Goal: Task Accomplishment & Management: Manage account settings

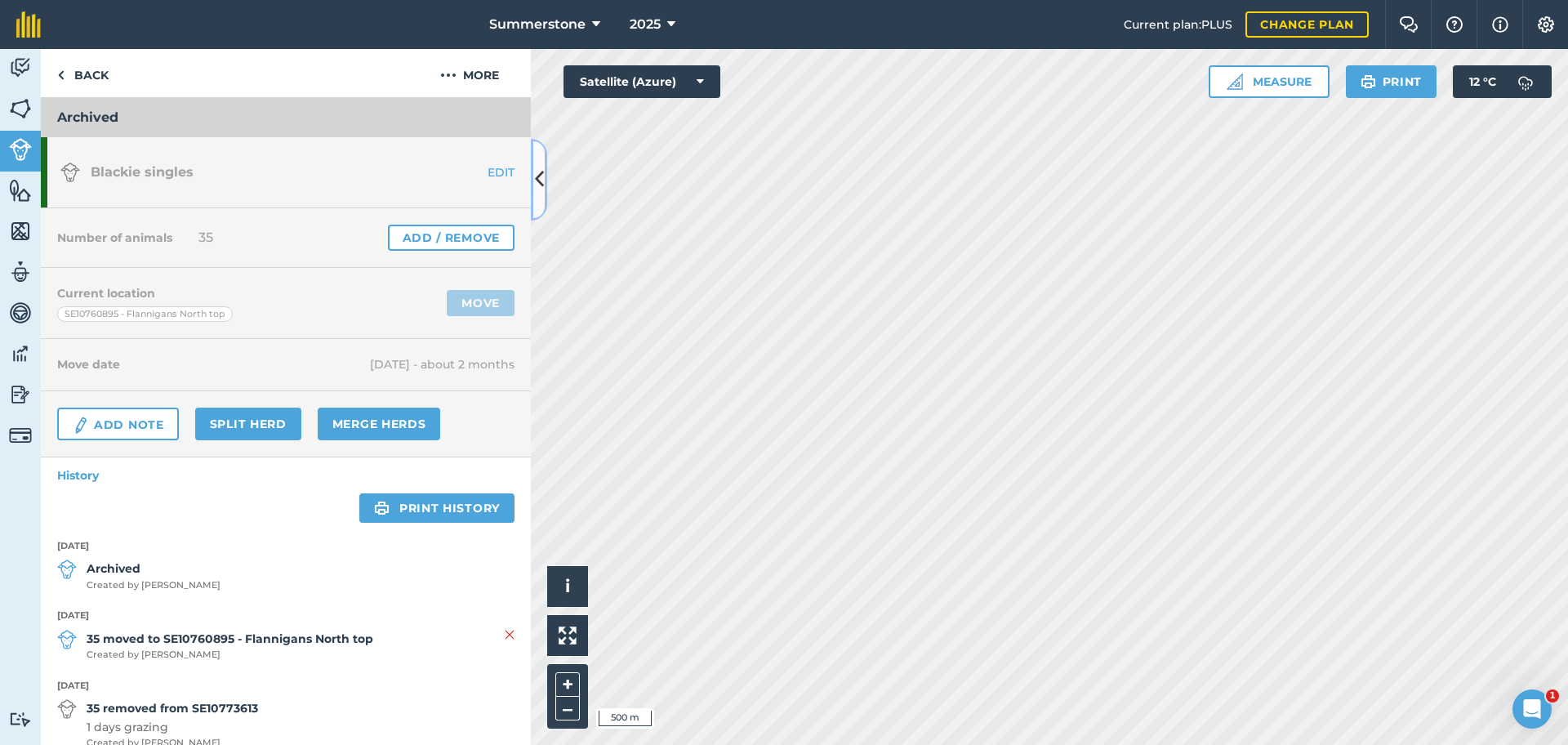
click at [539, 186] on icon at bounding box center [539, 180] width 9 height 29
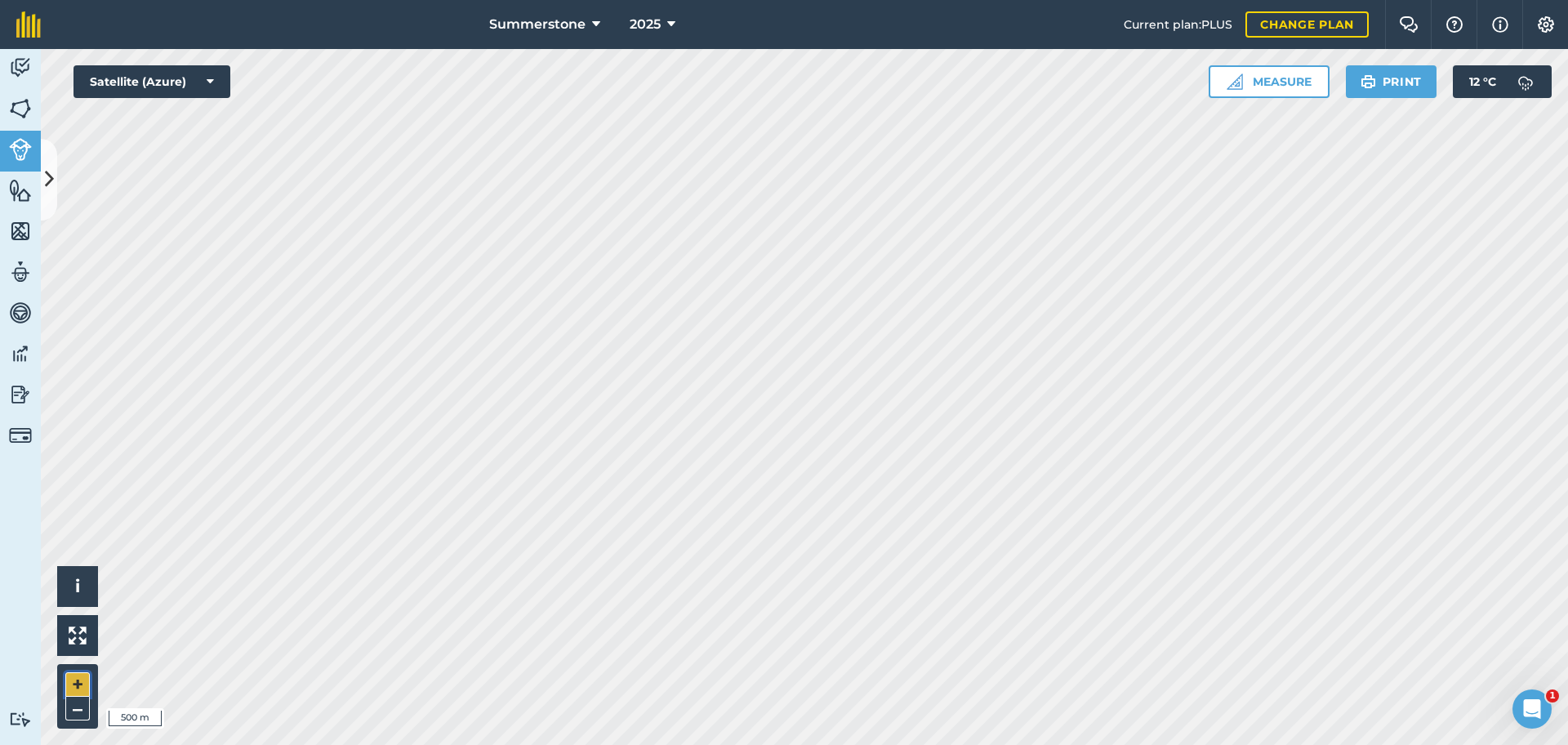
click at [76, 678] on button "+" at bounding box center [77, 684] width 24 height 24
click at [51, 179] on icon at bounding box center [49, 180] width 9 height 29
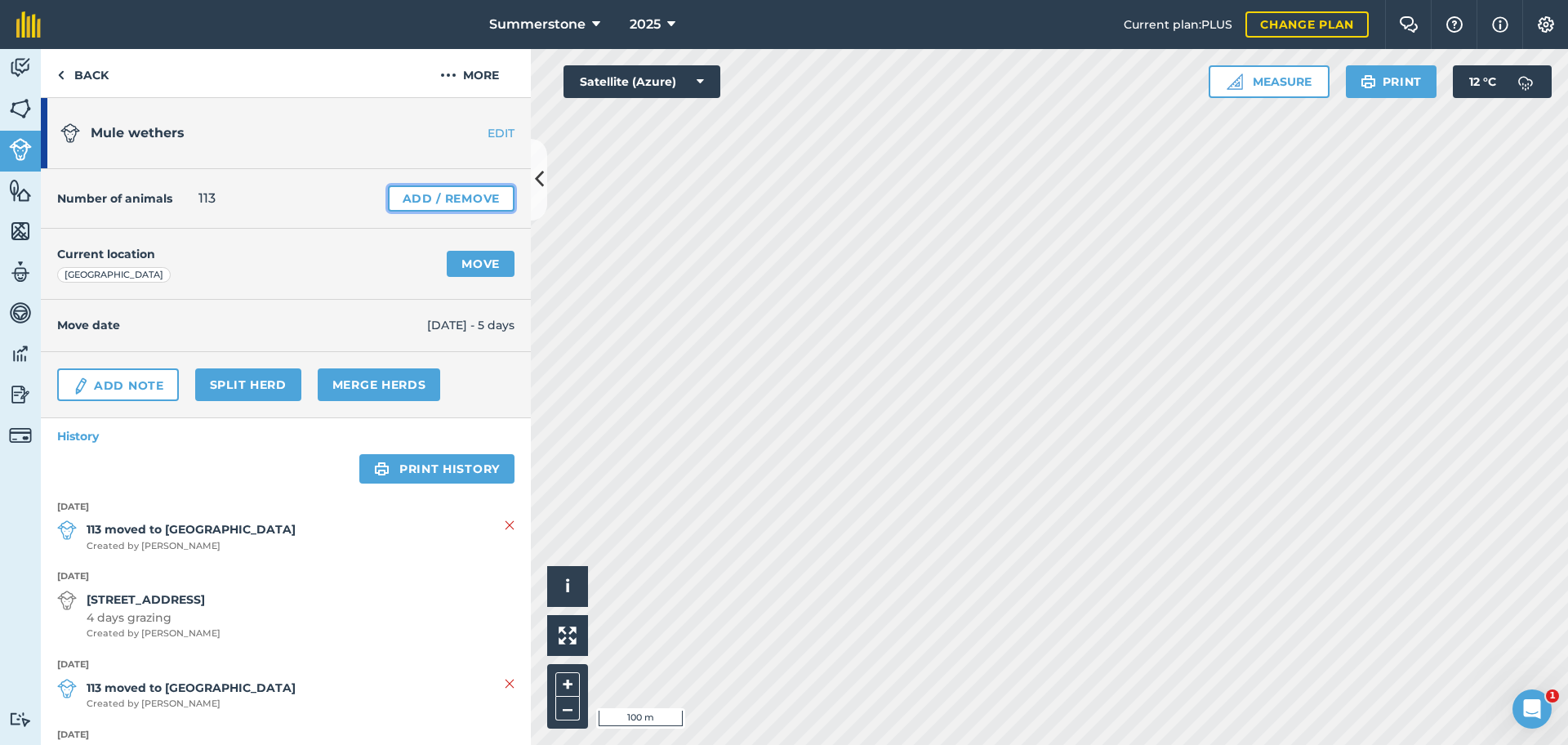
click at [437, 199] on link "Add / Remove" at bounding box center [451, 198] width 127 height 26
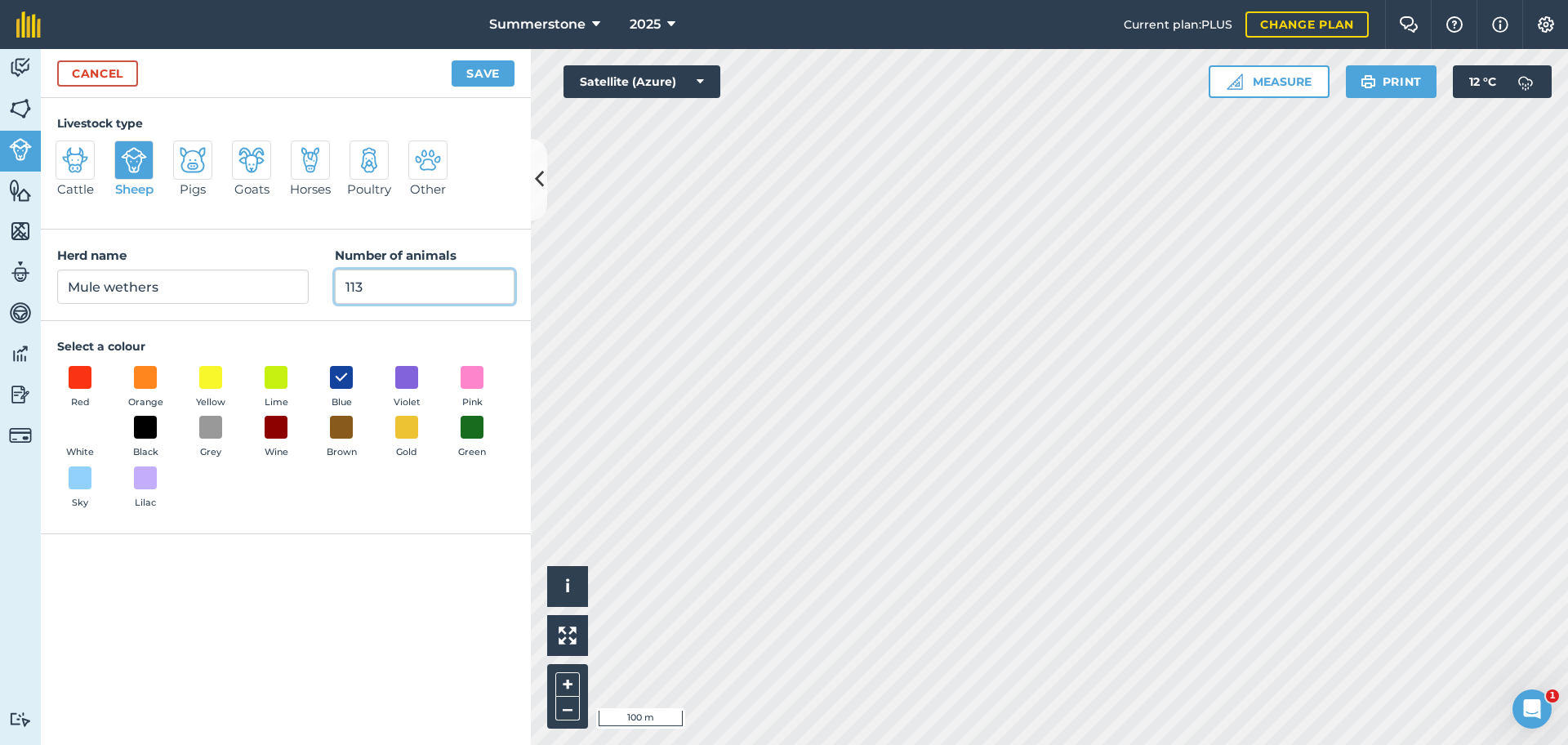
drag, startPoint x: 387, startPoint y: 283, endPoint x: 243, endPoint y: 307, distance: 146.0
click at [250, 307] on div "Herd name Mule wethers Number of animals 113" at bounding box center [285, 276] width 490 height 92
type input "0"
click at [482, 69] on button "Save" at bounding box center [483, 73] width 63 height 26
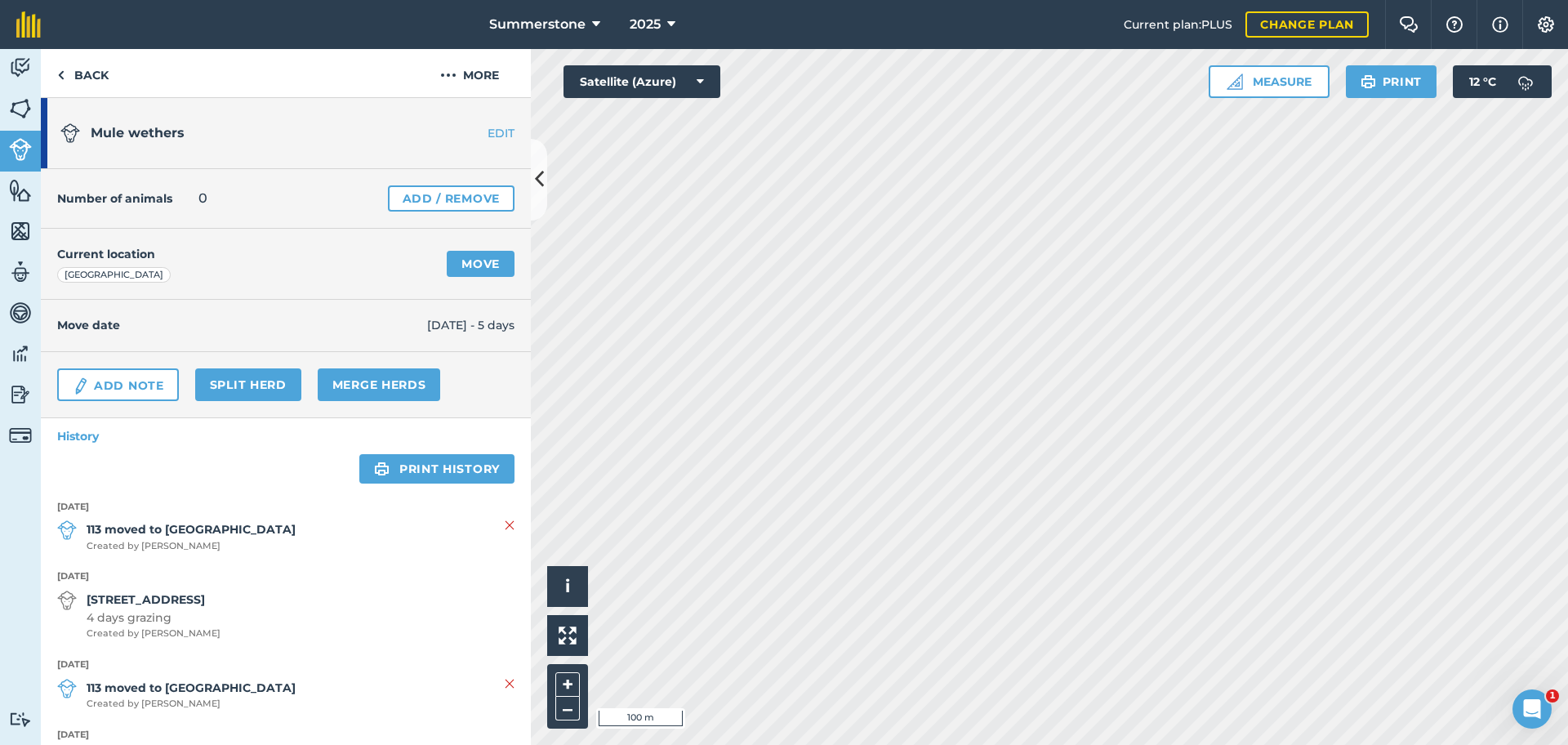
click at [483, 137] on link "EDIT" at bounding box center [479, 133] width 103 height 16
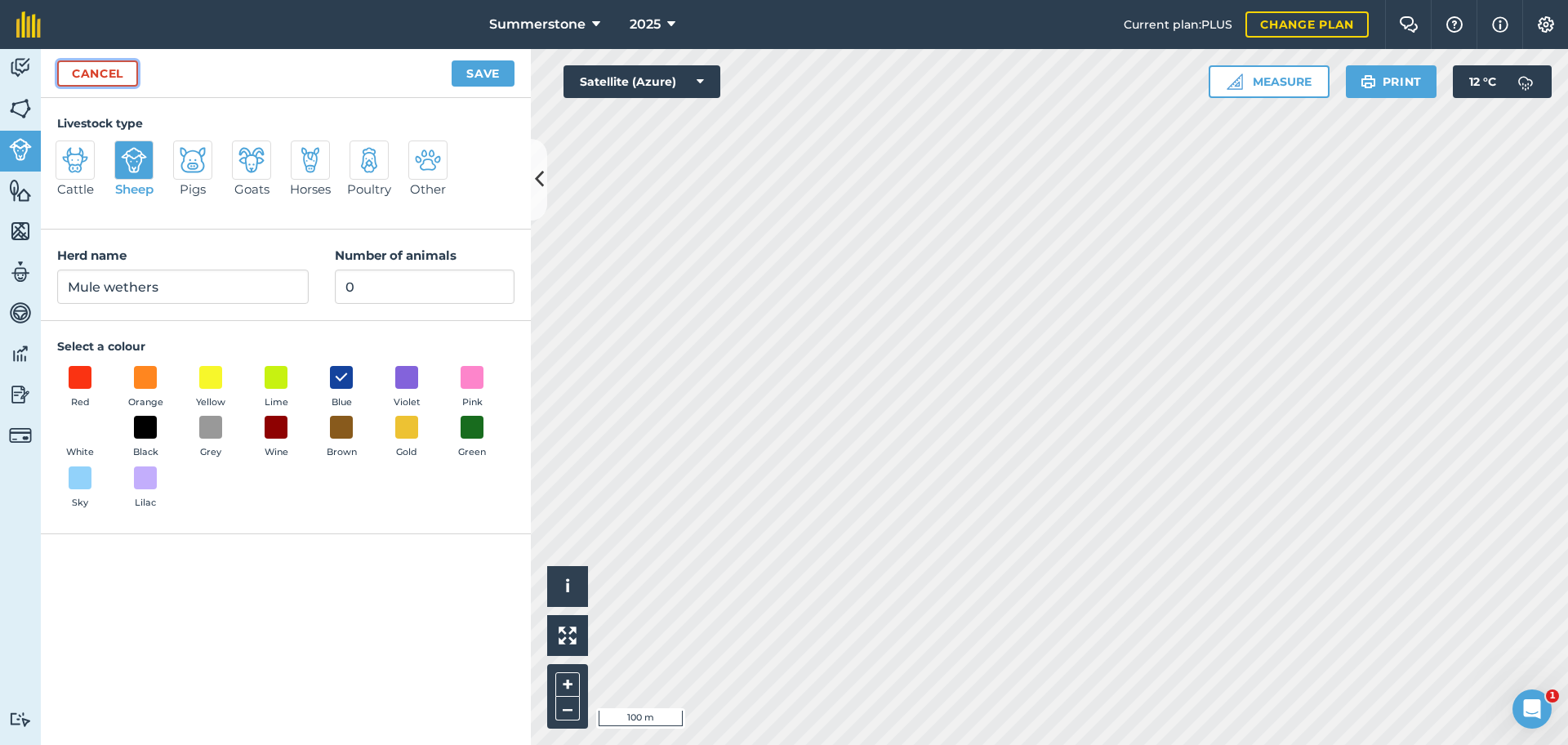
click at [97, 68] on link "Cancel" at bounding box center [98, 73] width 81 height 26
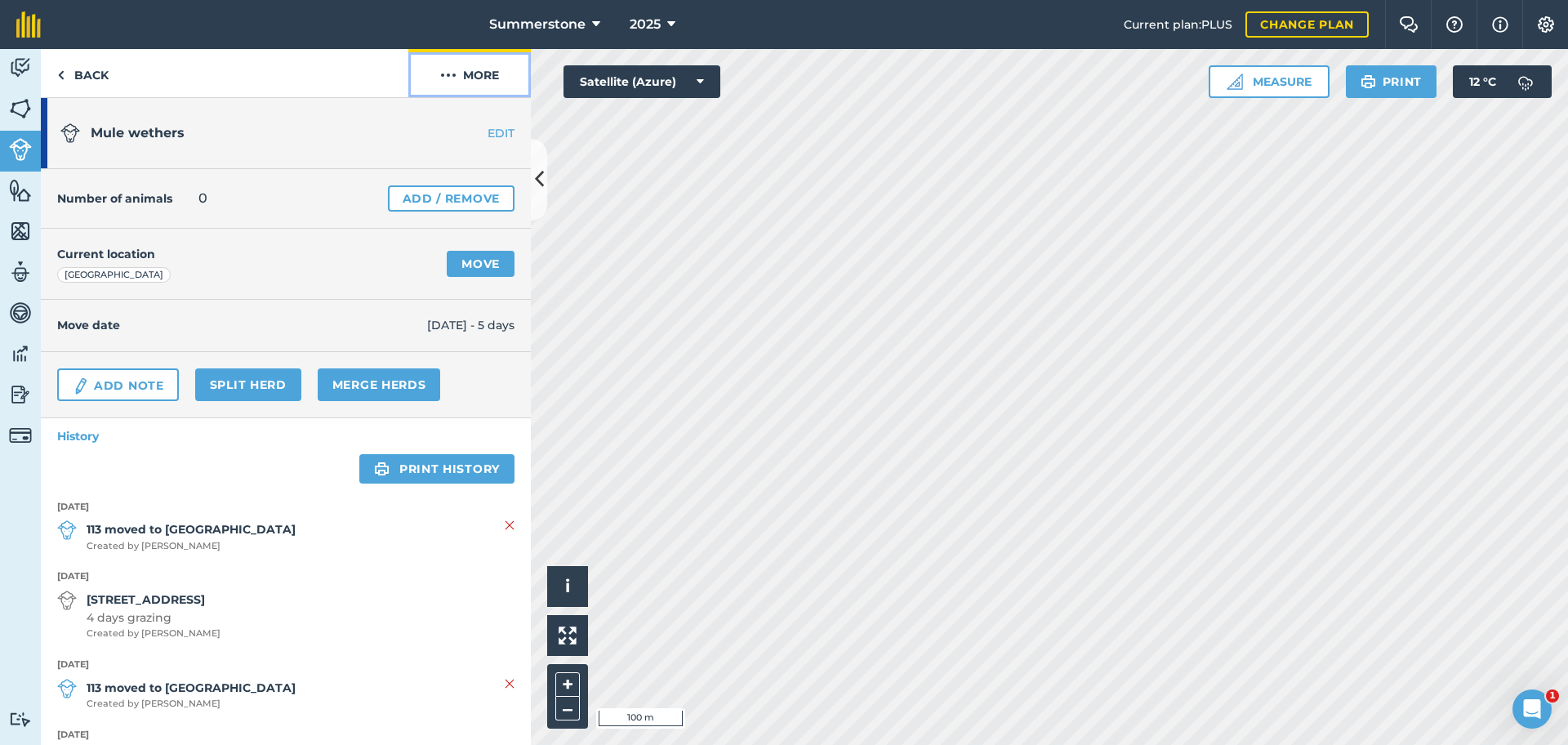
click at [470, 81] on button "More" at bounding box center [469, 74] width 122 height 48
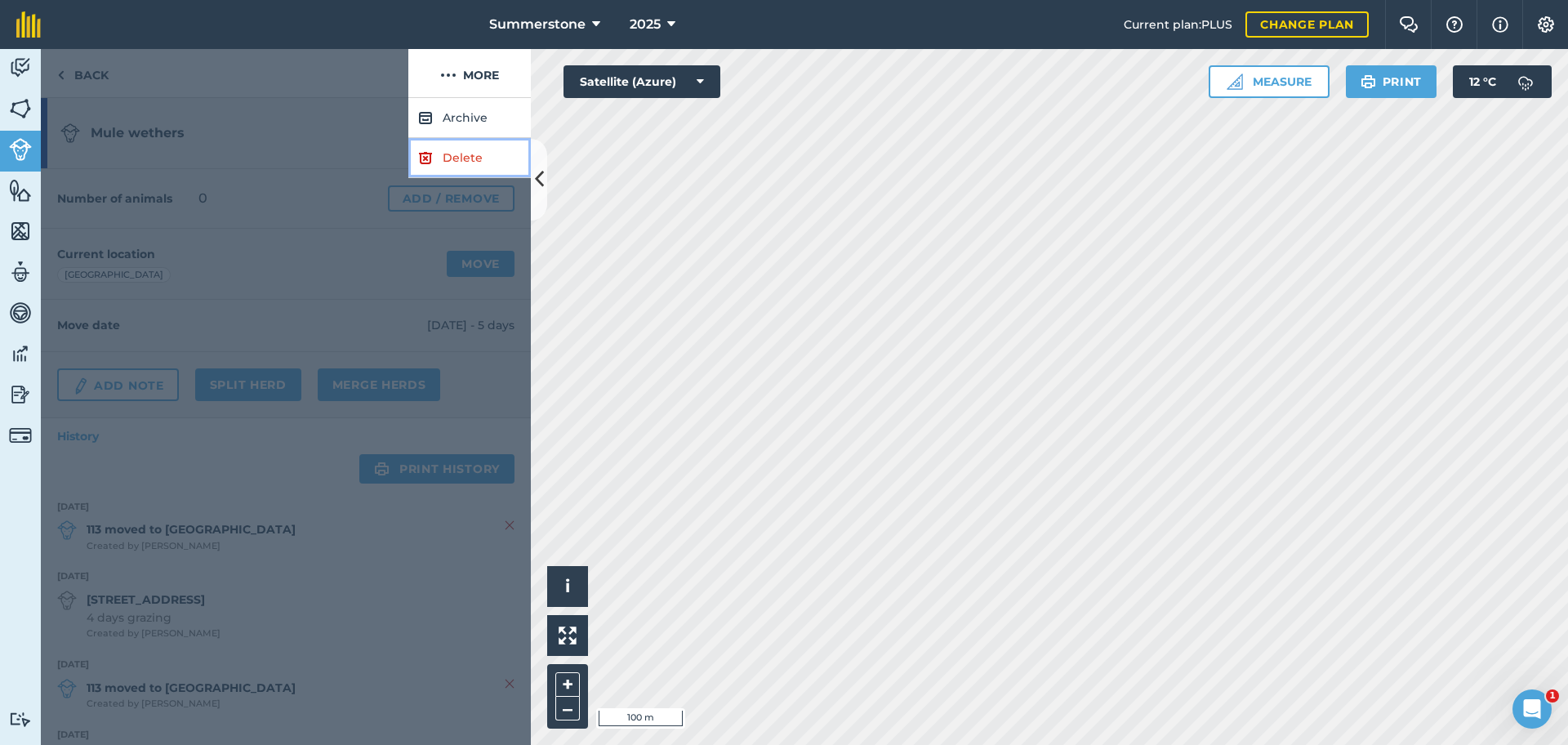
click at [464, 155] on link "Delete" at bounding box center [469, 158] width 122 height 40
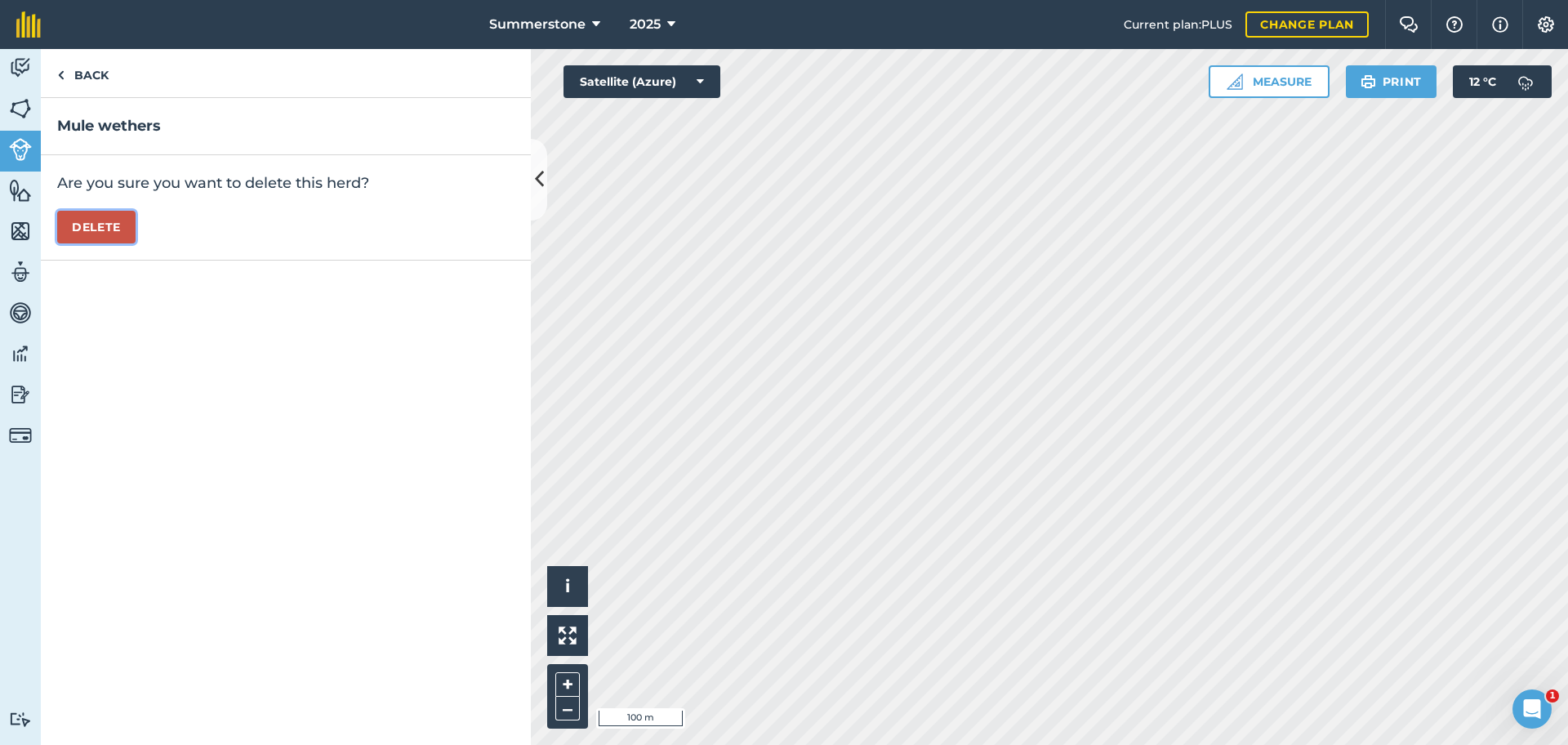
click at [83, 234] on button "Delete" at bounding box center [96, 227] width 78 height 32
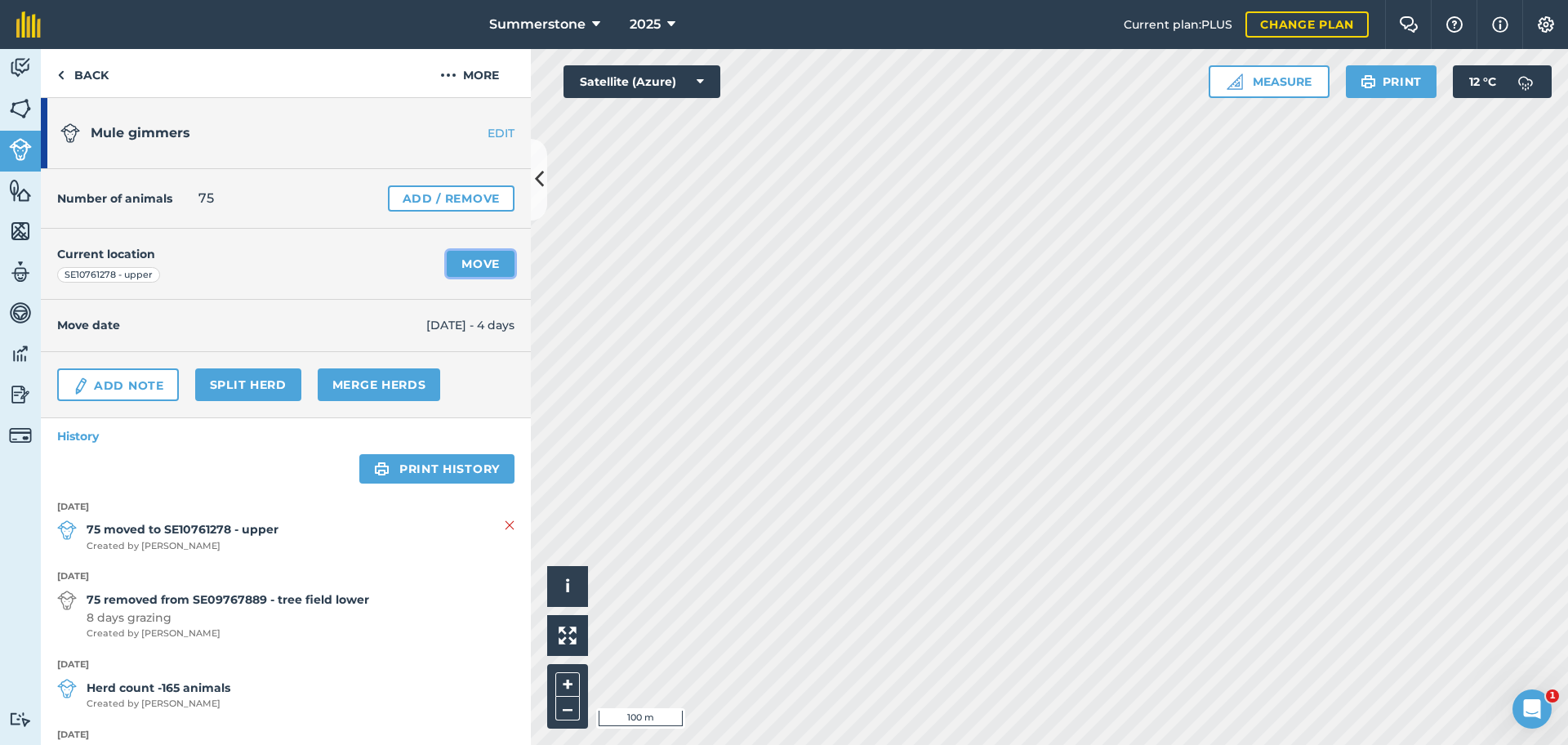
click at [476, 265] on link "Move" at bounding box center [481, 263] width 68 height 26
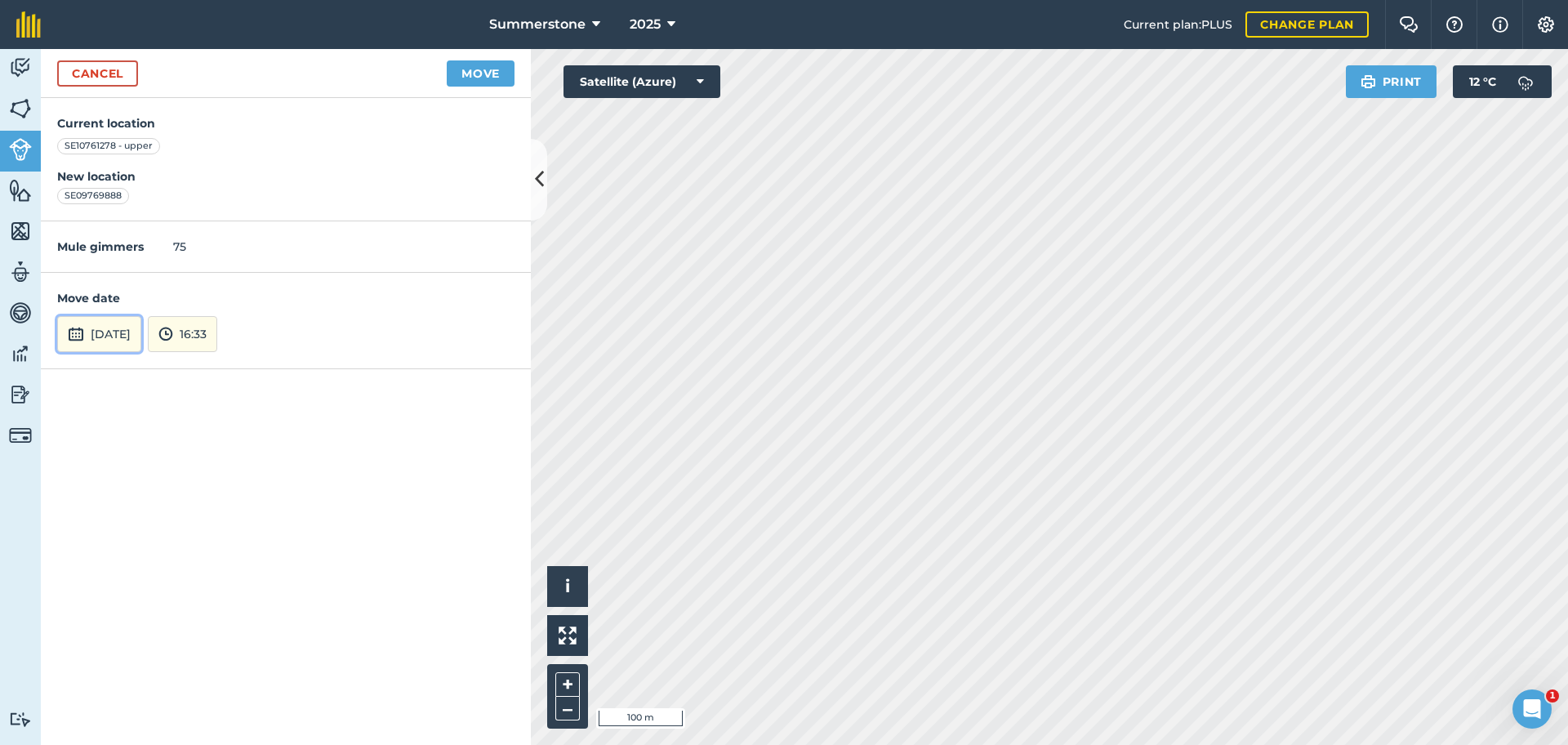
click at [141, 334] on button "[DATE]" at bounding box center [100, 334] width 84 height 36
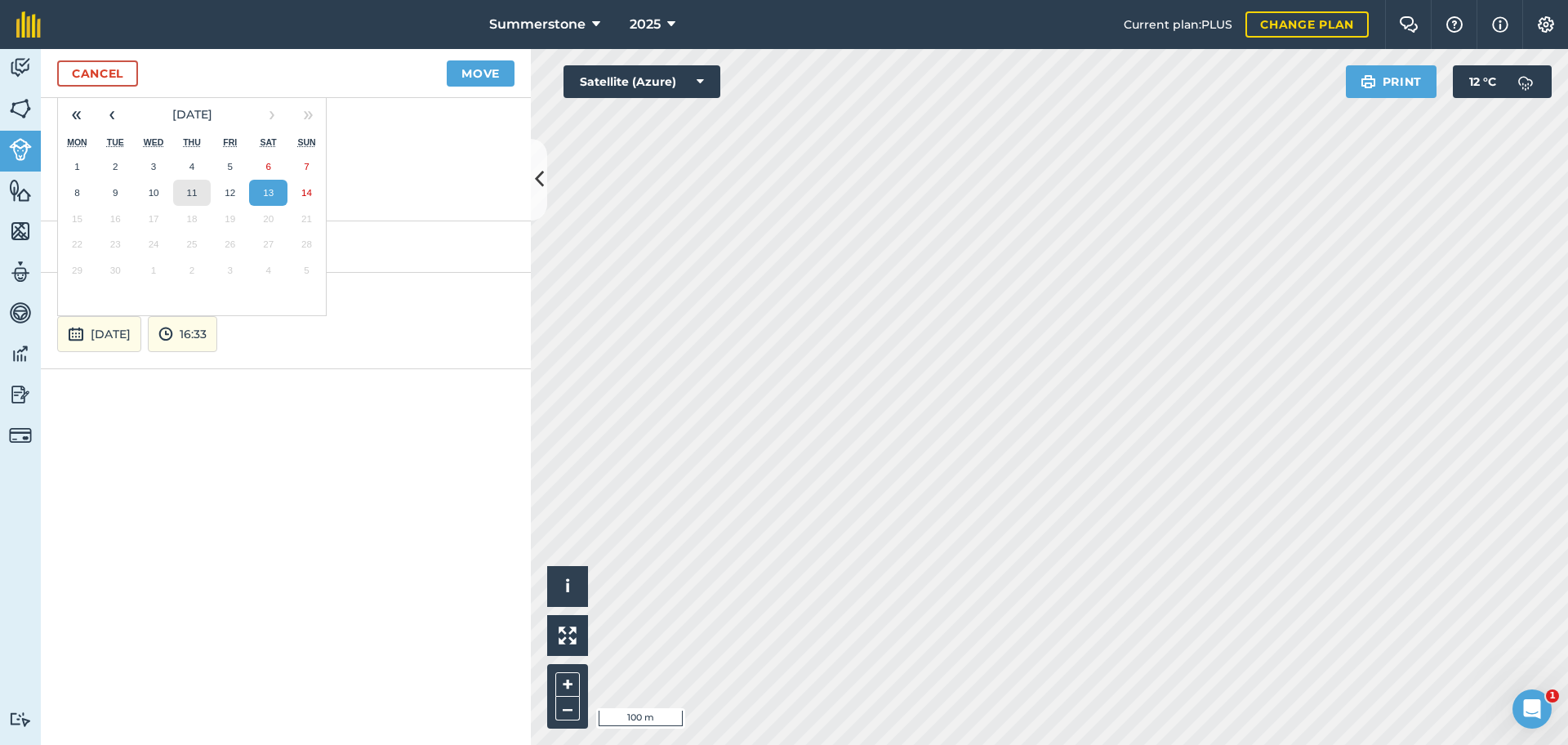
click at [184, 193] on button "11" at bounding box center [192, 192] width 39 height 26
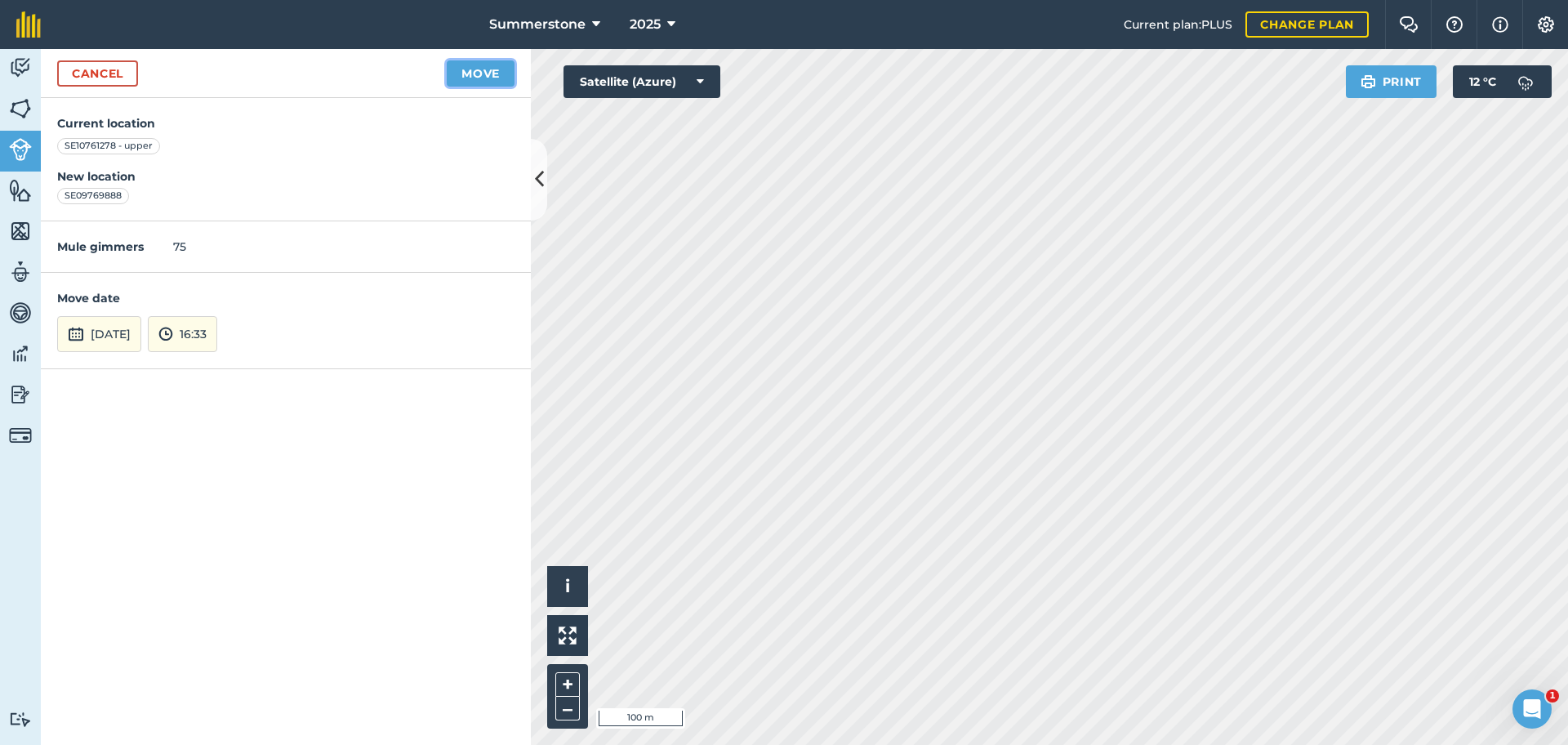
click at [492, 65] on button "Move" at bounding box center [481, 73] width 68 height 26
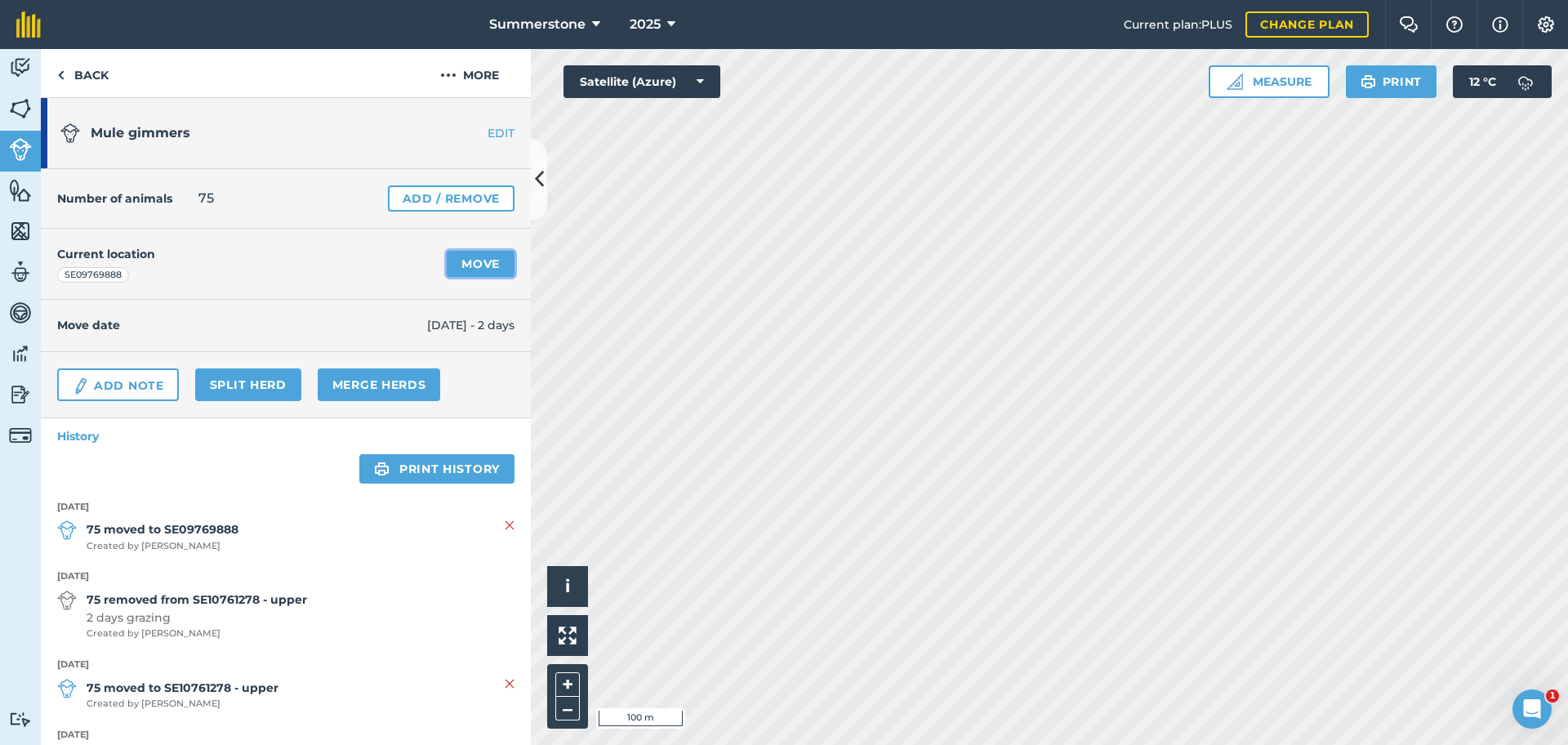
click at [467, 267] on link "Move" at bounding box center [481, 263] width 68 height 26
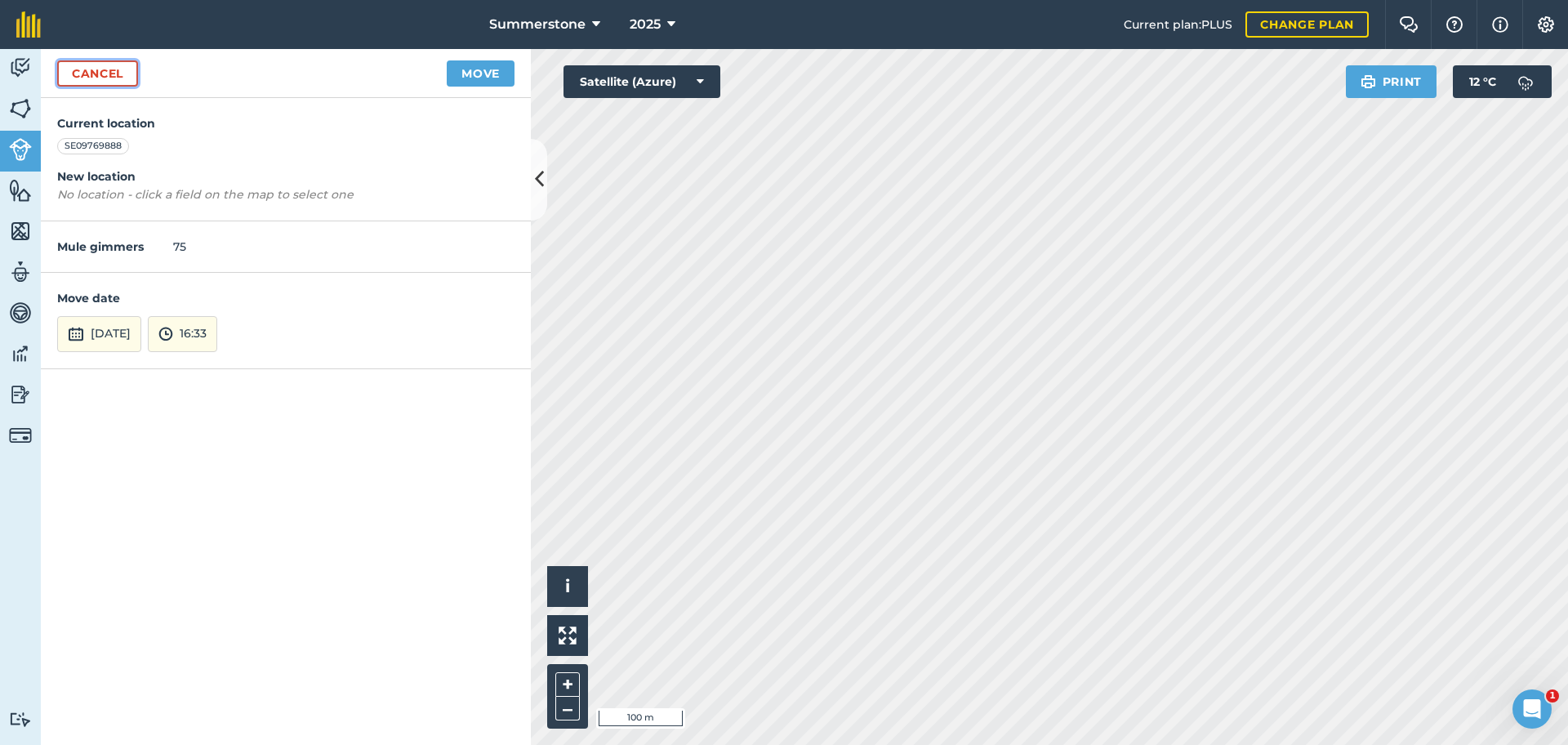
click at [113, 68] on link "Cancel" at bounding box center [98, 73] width 81 height 26
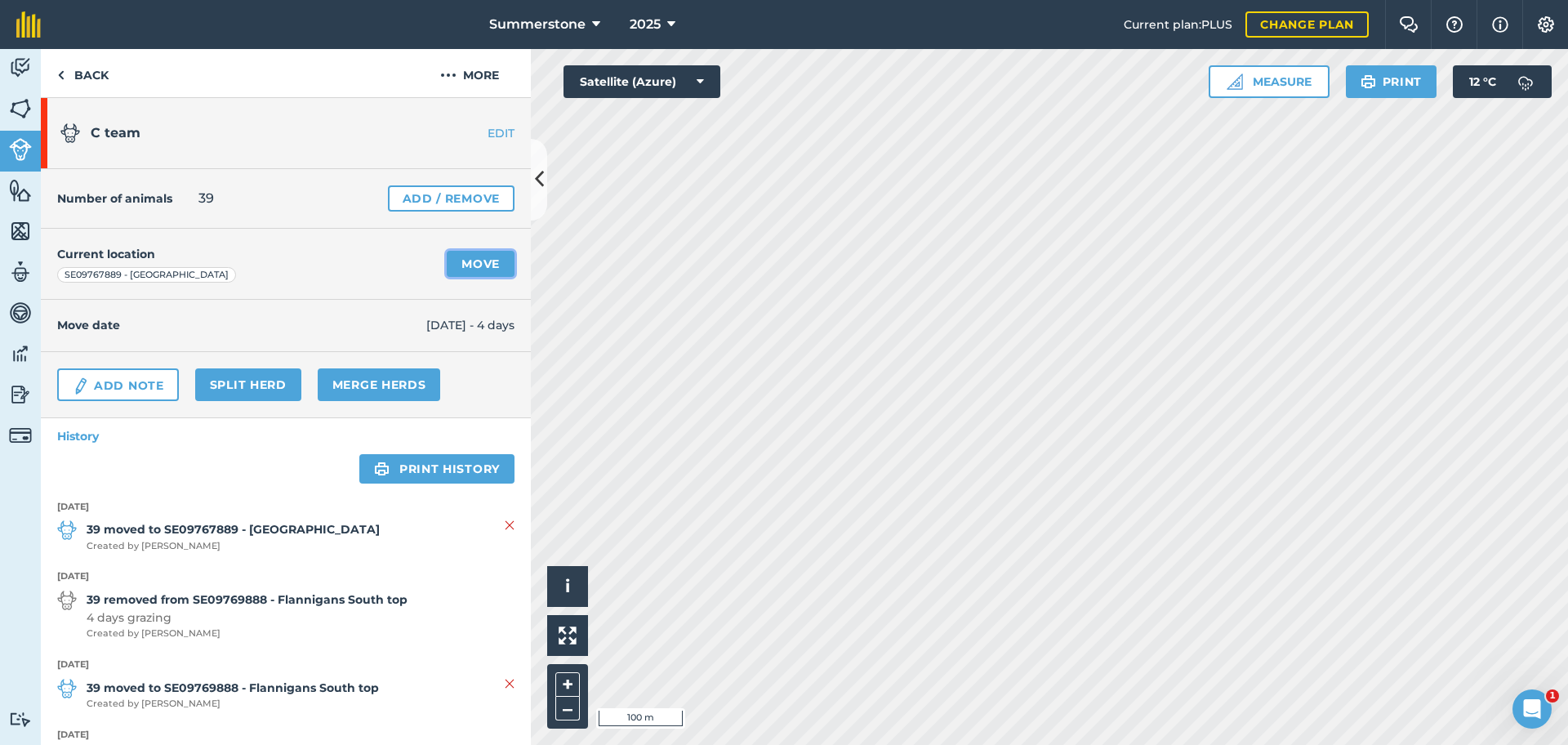
click at [464, 262] on link "Move" at bounding box center [481, 263] width 68 height 26
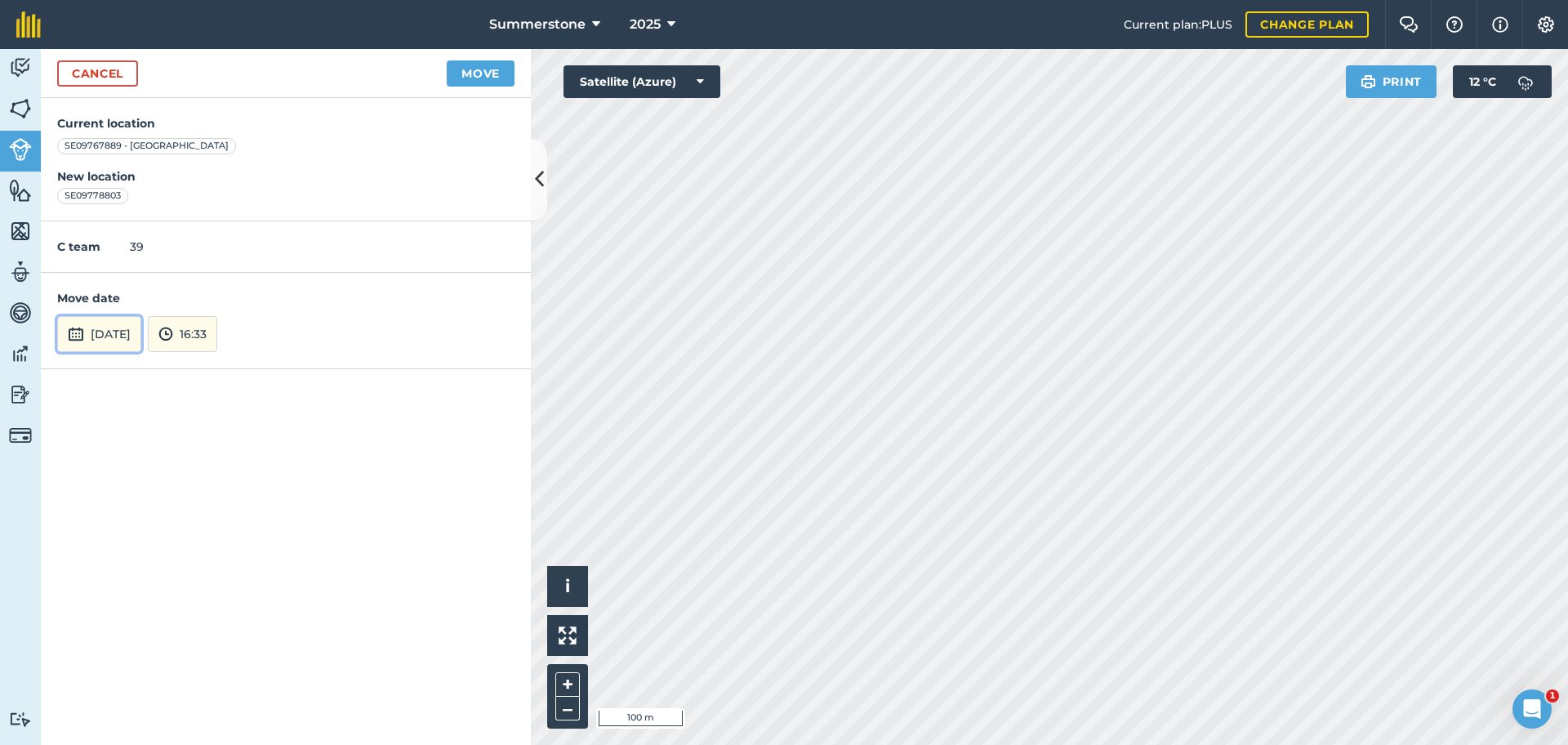
click at [107, 337] on button "[DATE]" at bounding box center [100, 334] width 84 height 36
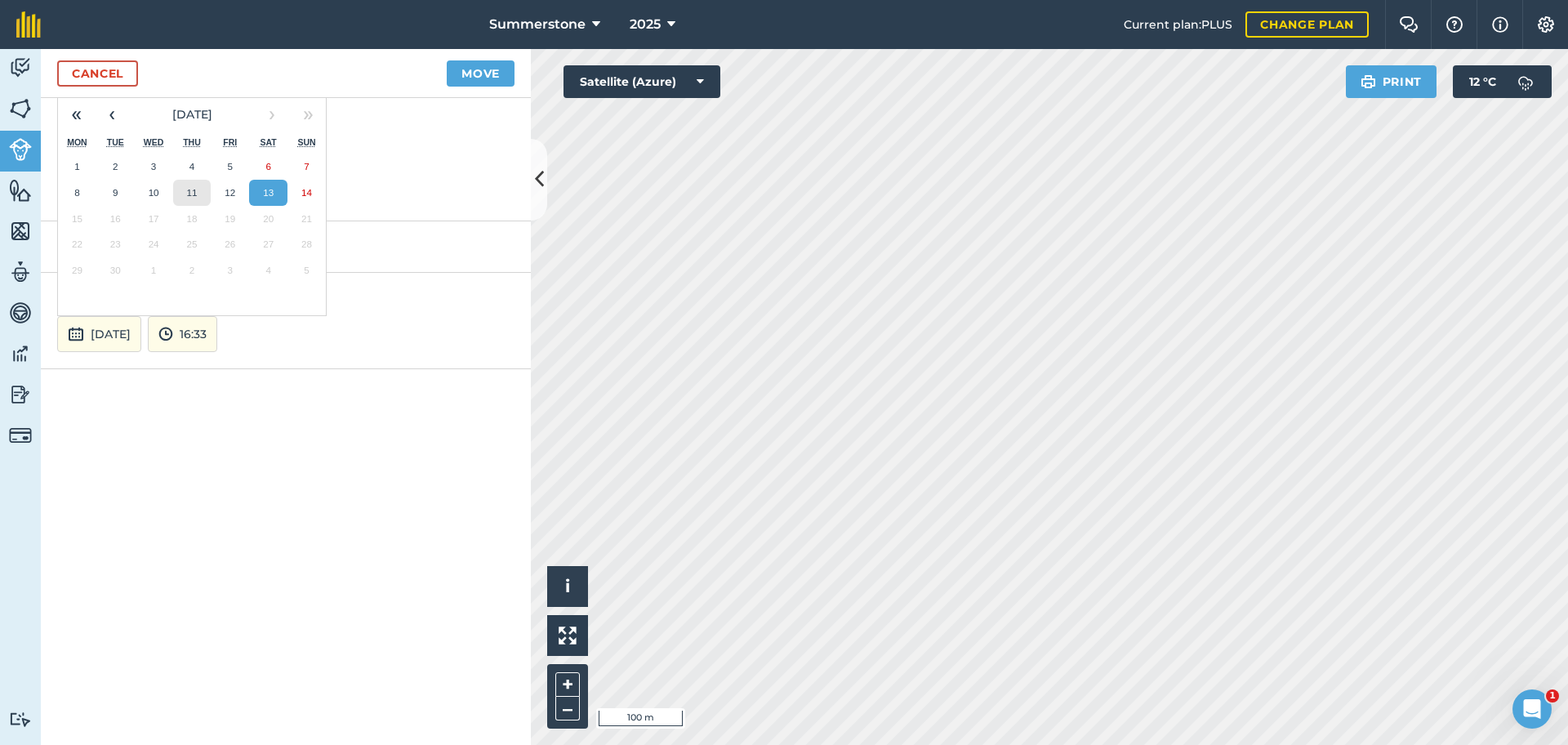
click at [195, 188] on abbr "11" at bounding box center [191, 192] width 11 height 11
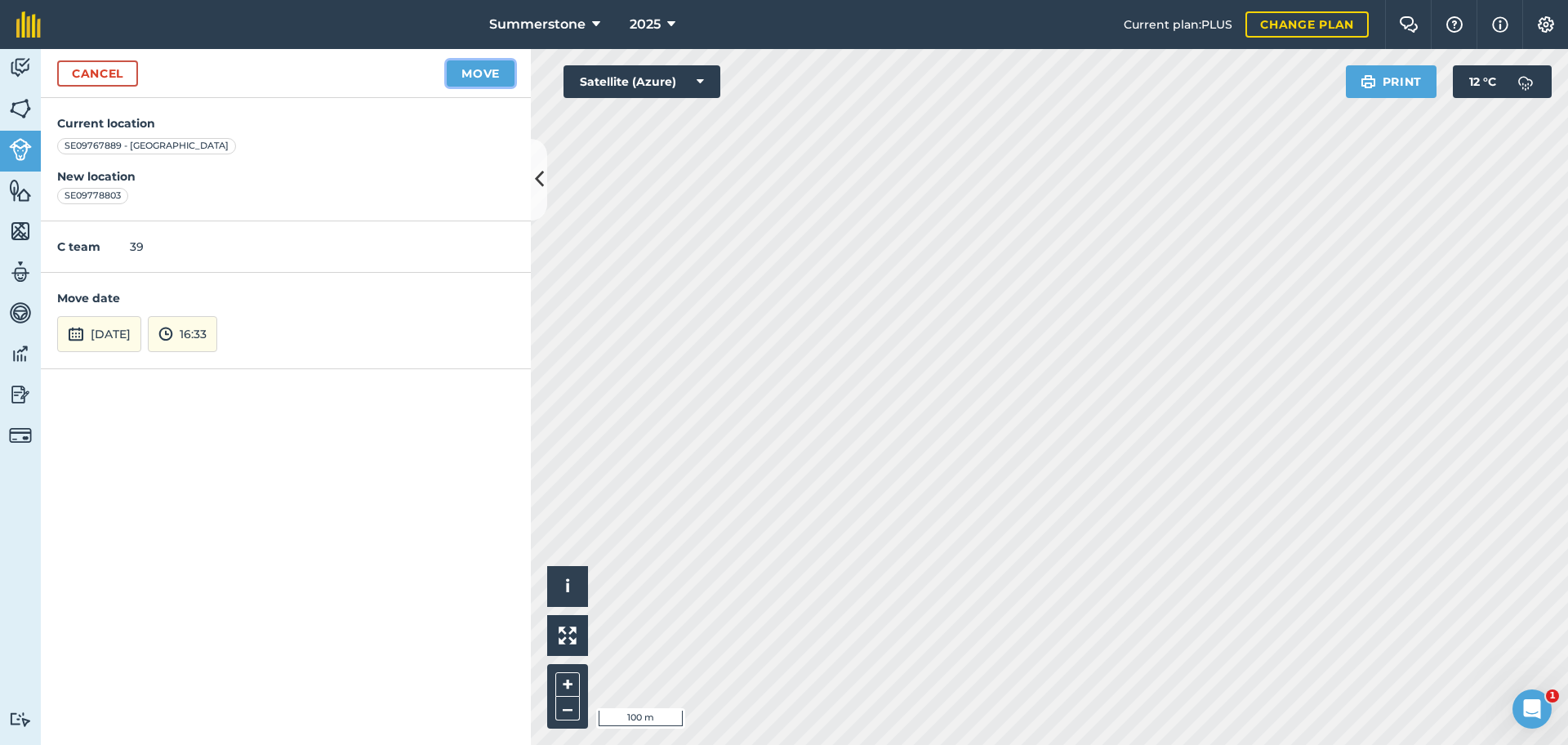
click at [498, 73] on button "Move" at bounding box center [481, 73] width 68 height 26
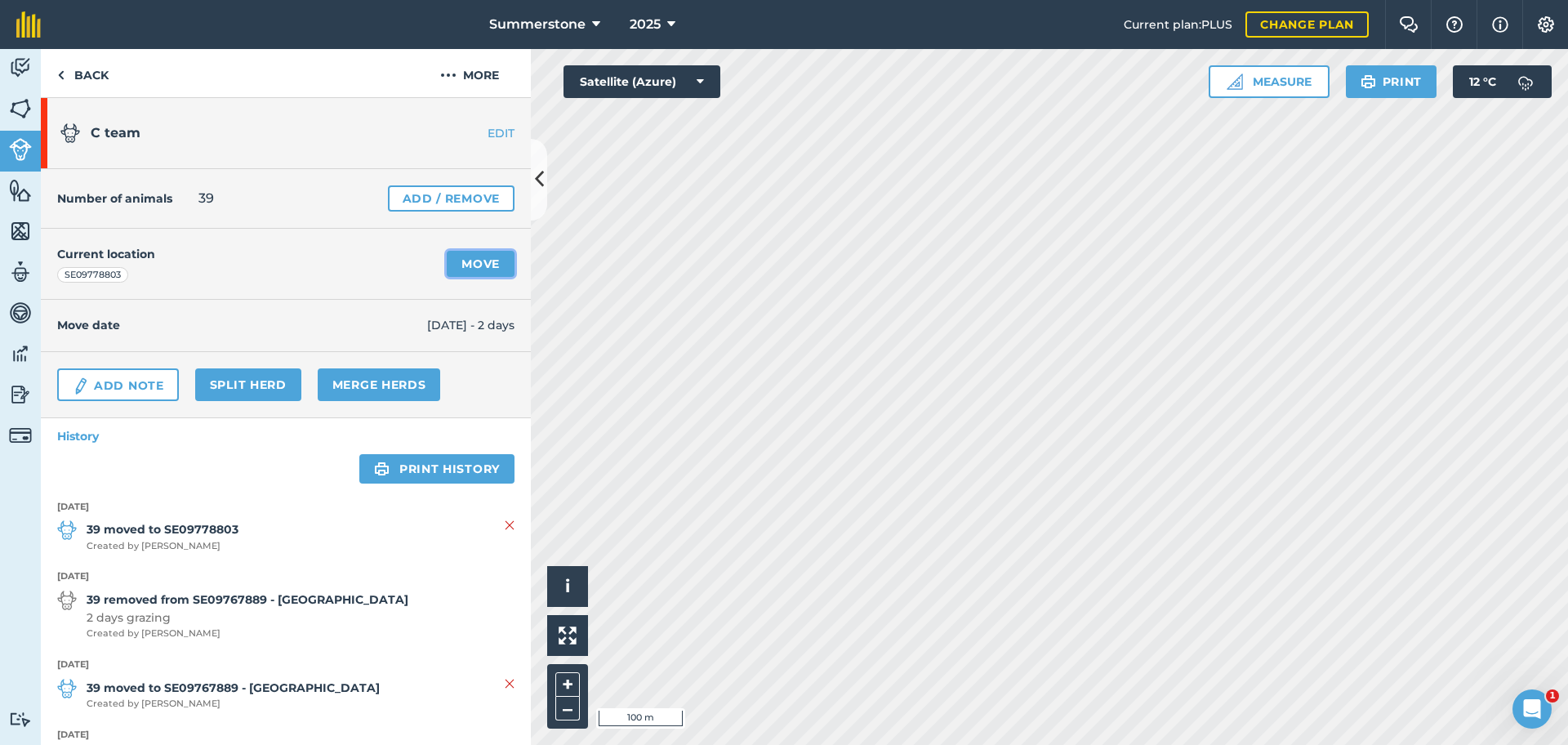
click at [467, 267] on link "Move" at bounding box center [481, 263] width 68 height 26
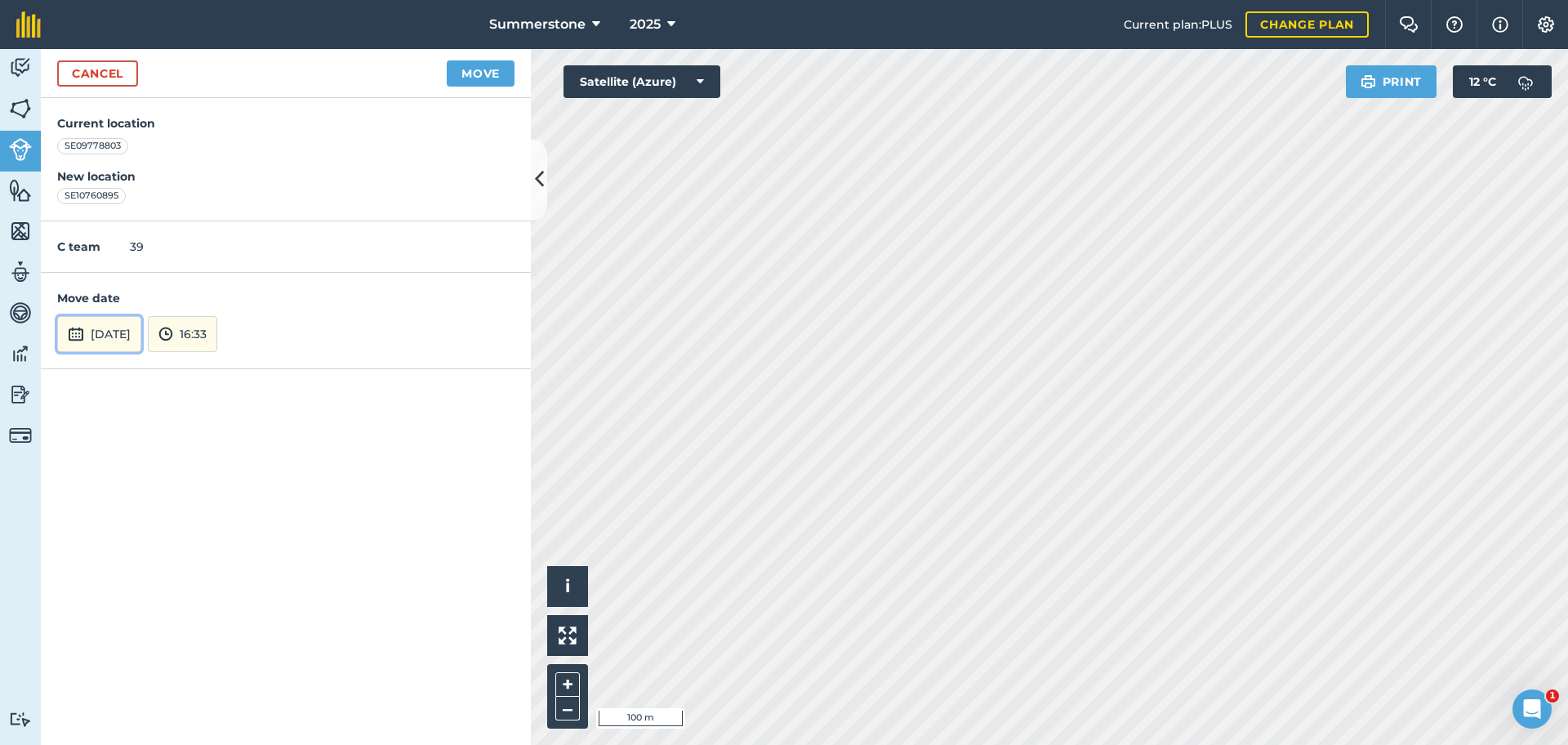
click at [123, 320] on button "[DATE]" at bounding box center [100, 334] width 84 height 36
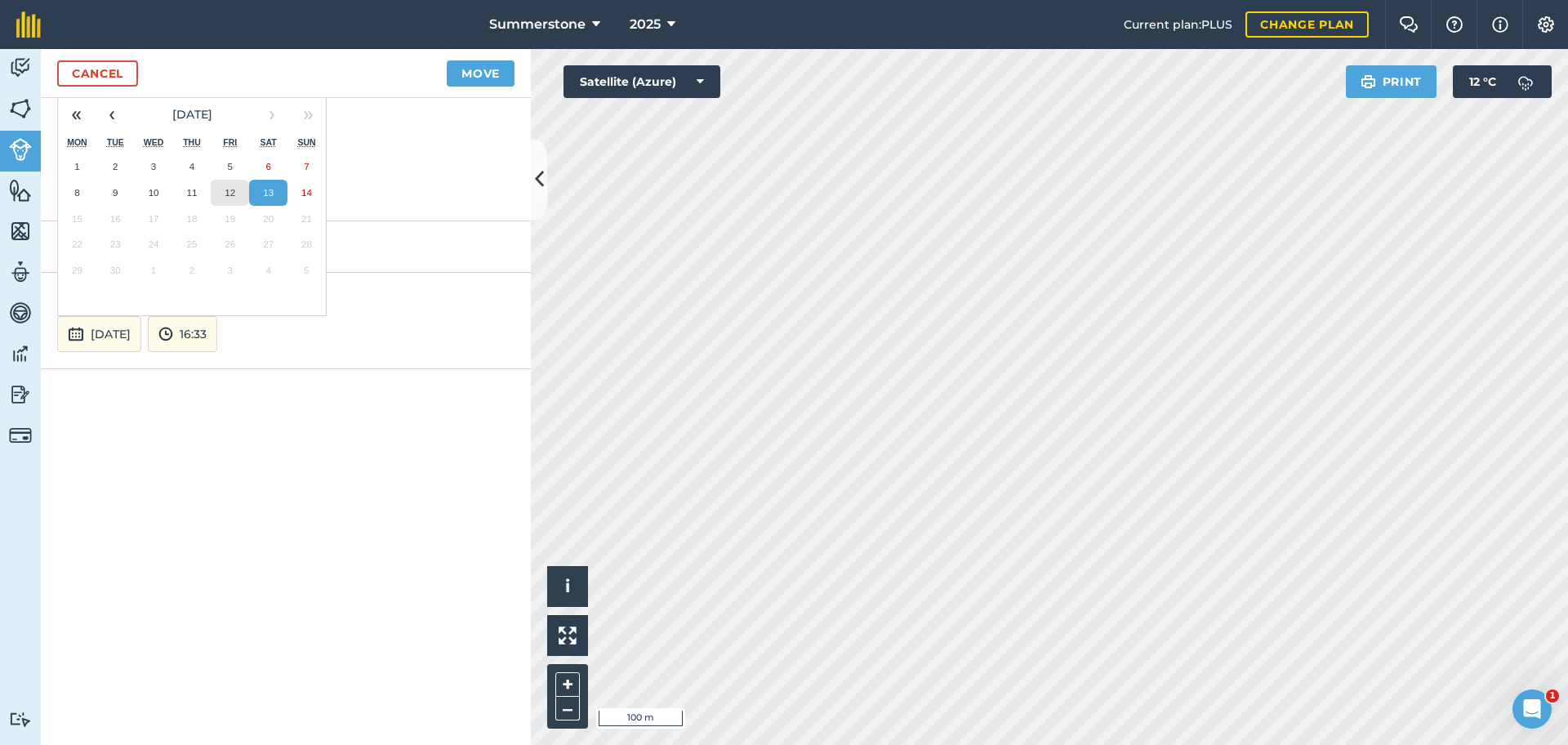
click at [226, 196] on abbr "12" at bounding box center [230, 192] width 11 height 11
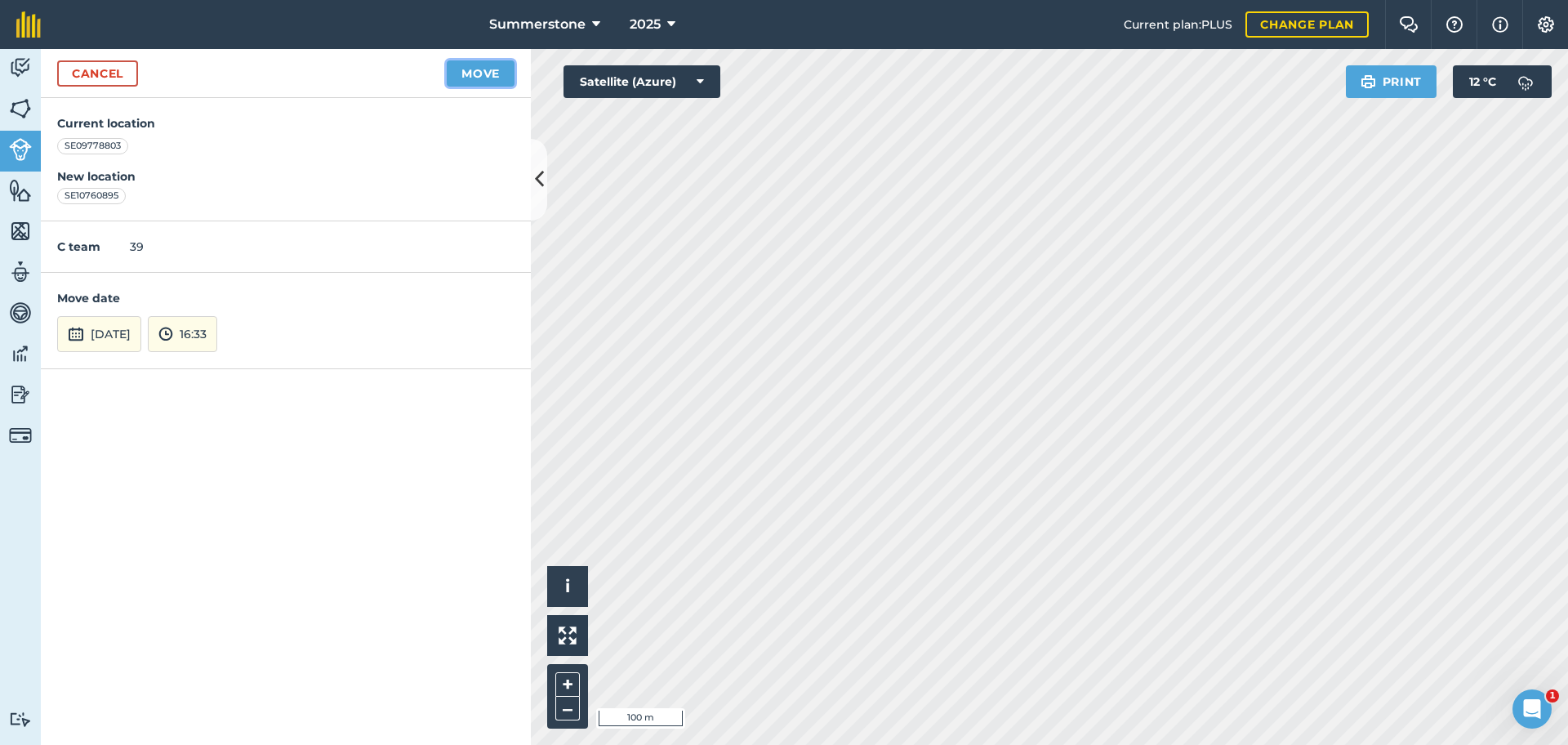
click at [498, 65] on button "Move" at bounding box center [481, 73] width 68 height 26
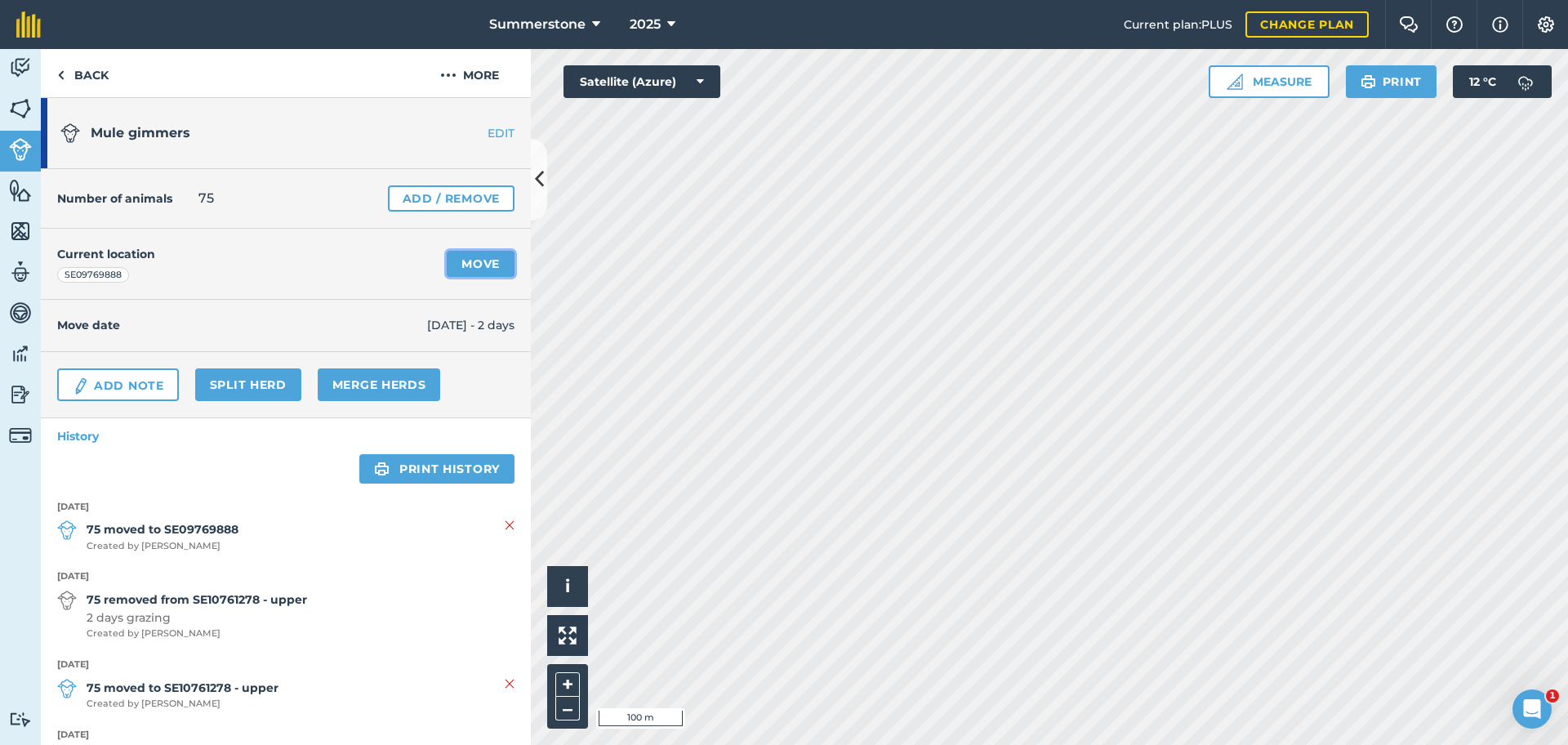
click at [466, 265] on link "Move" at bounding box center [481, 263] width 68 height 26
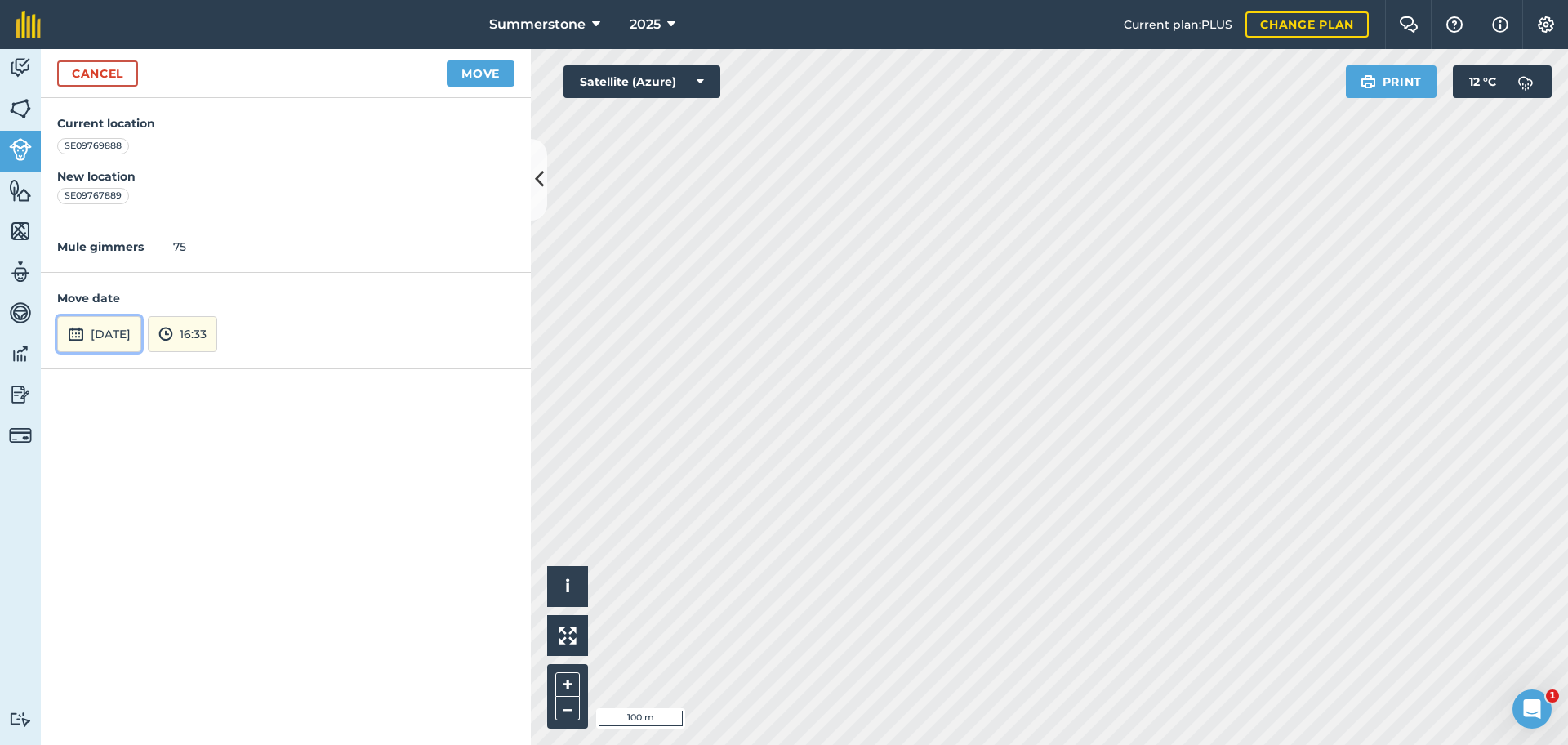
click at [122, 330] on button "[DATE]" at bounding box center [100, 334] width 84 height 36
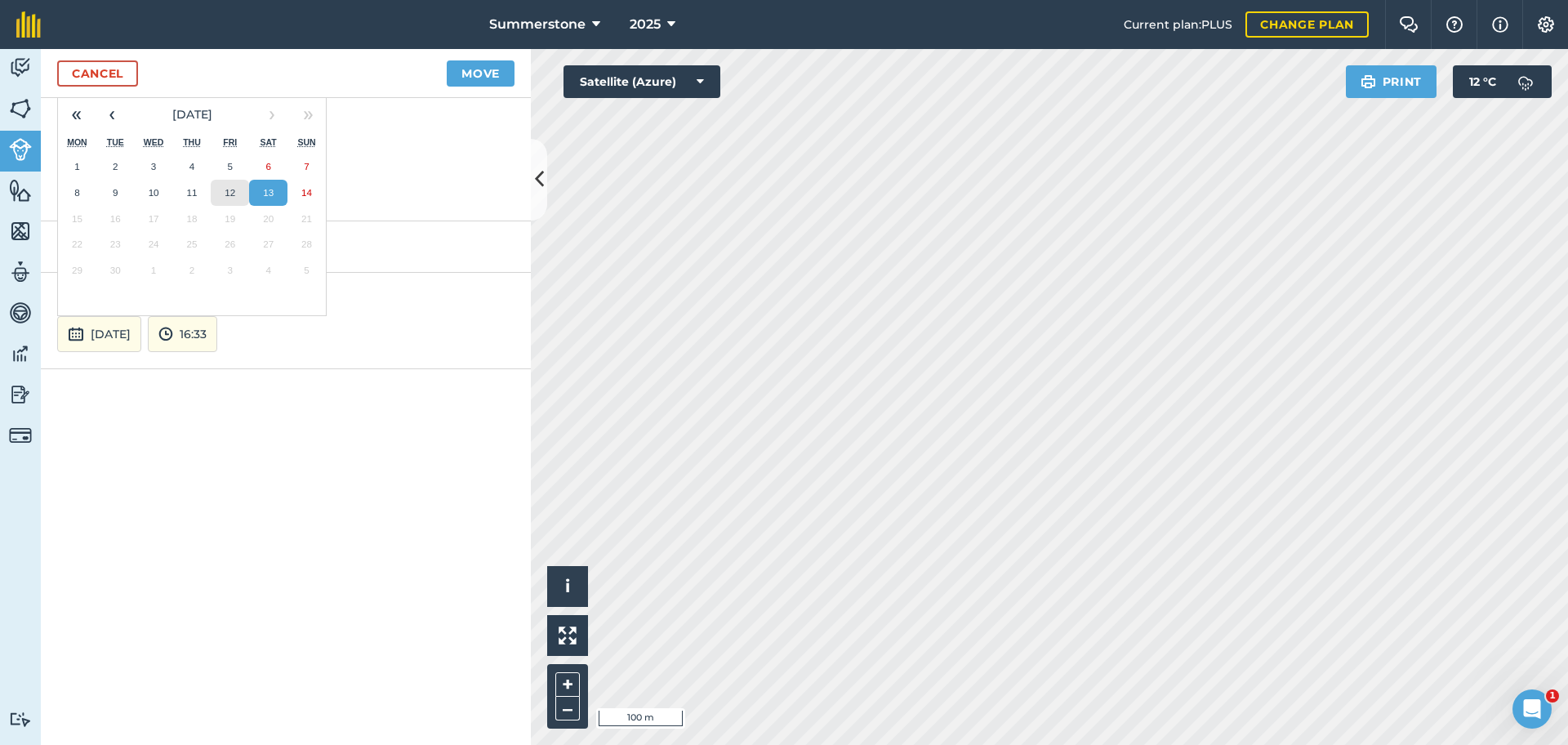
click at [231, 188] on abbr "12" at bounding box center [230, 192] width 11 height 11
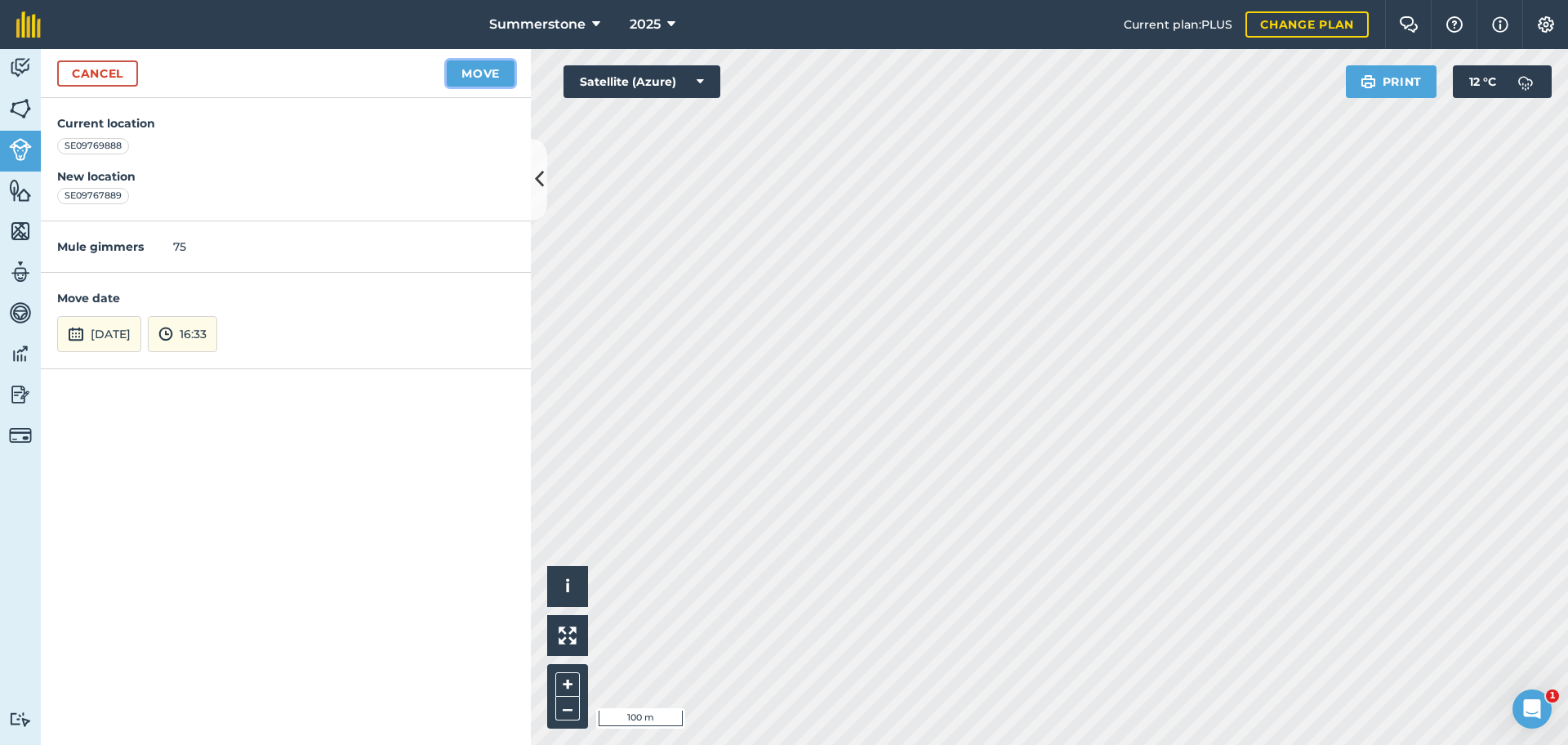
click at [470, 73] on button "Move" at bounding box center [481, 73] width 68 height 26
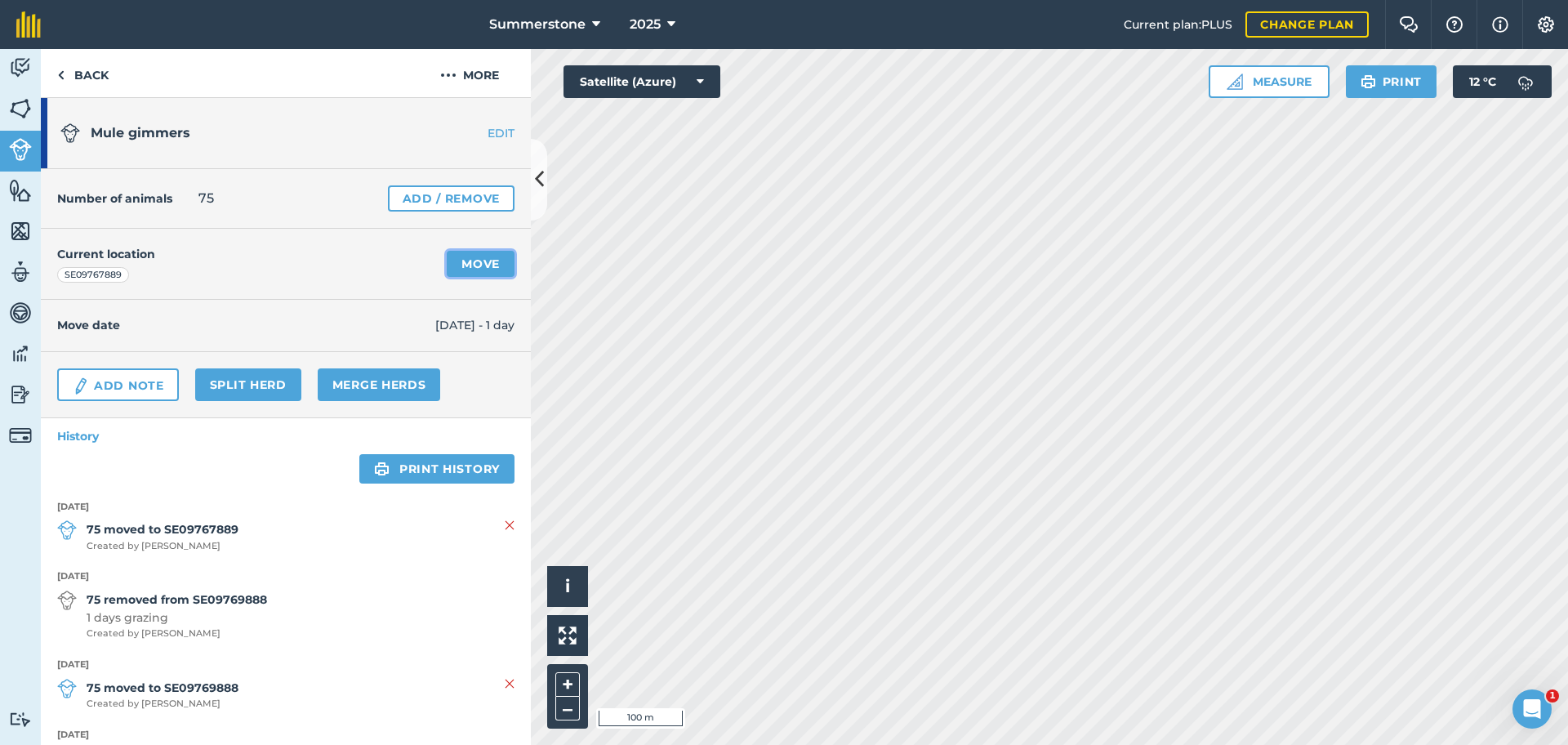
click at [460, 264] on link "Move" at bounding box center [481, 263] width 68 height 26
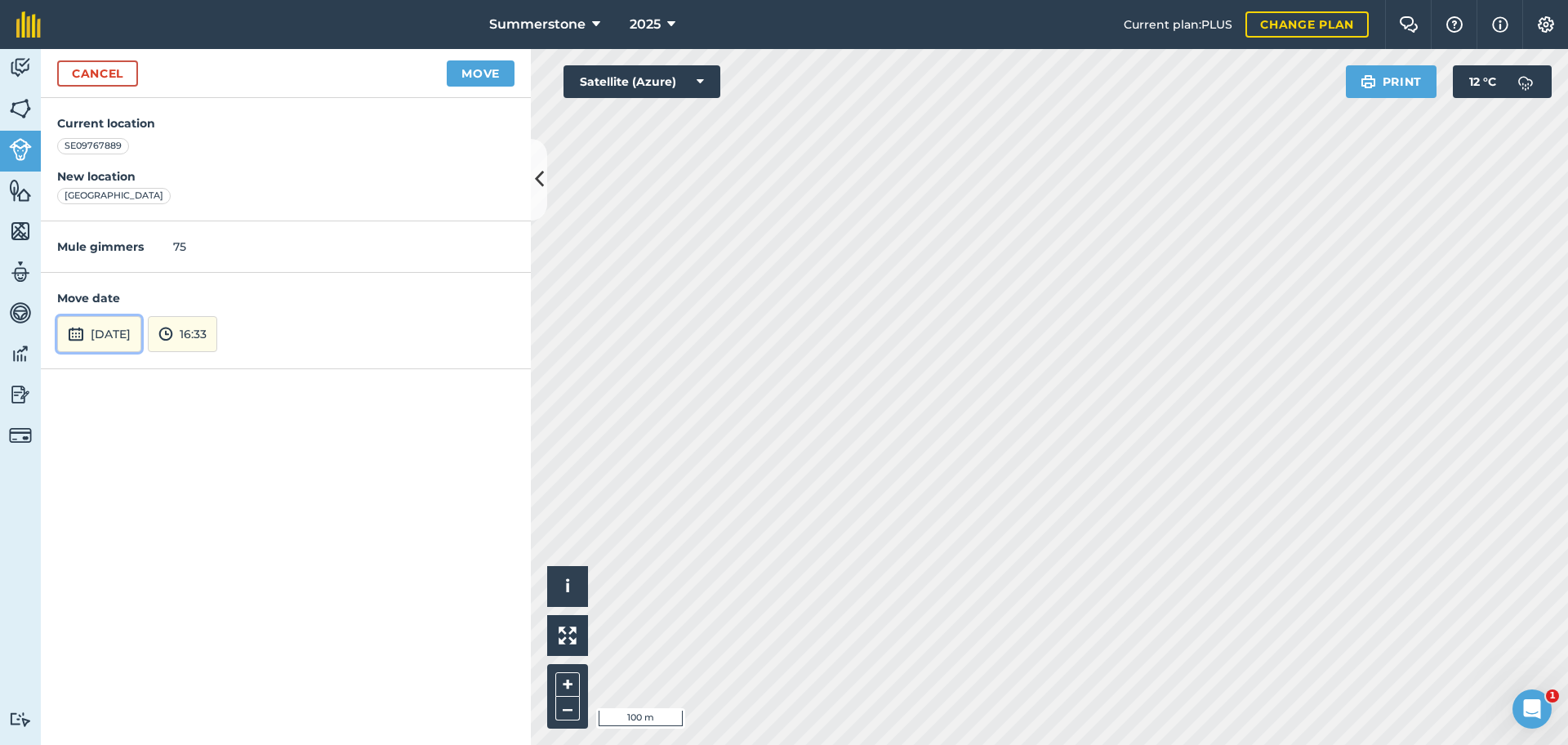
click at [141, 334] on button "[DATE]" at bounding box center [100, 334] width 84 height 36
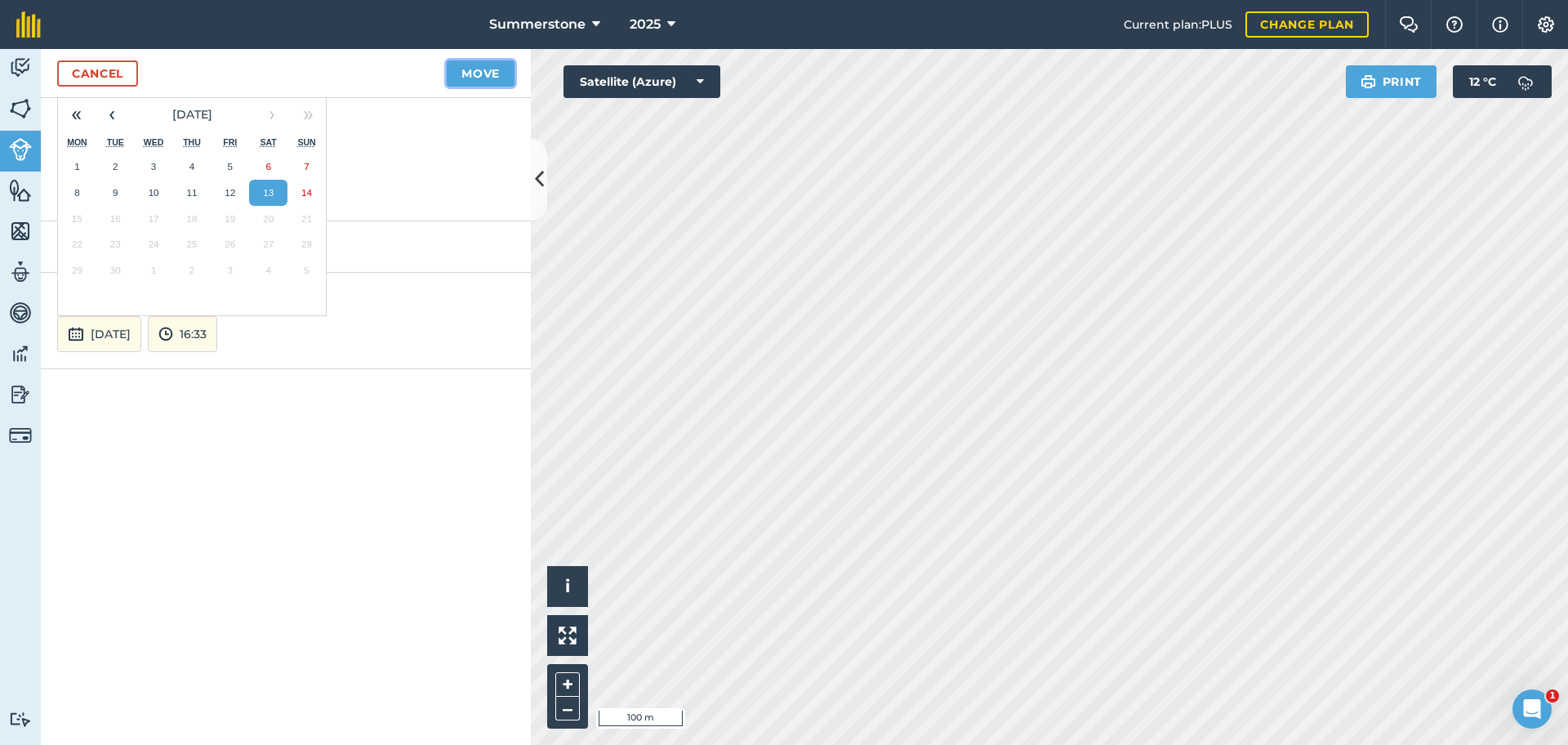
click at [485, 65] on button "Move" at bounding box center [481, 73] width 68 height 26
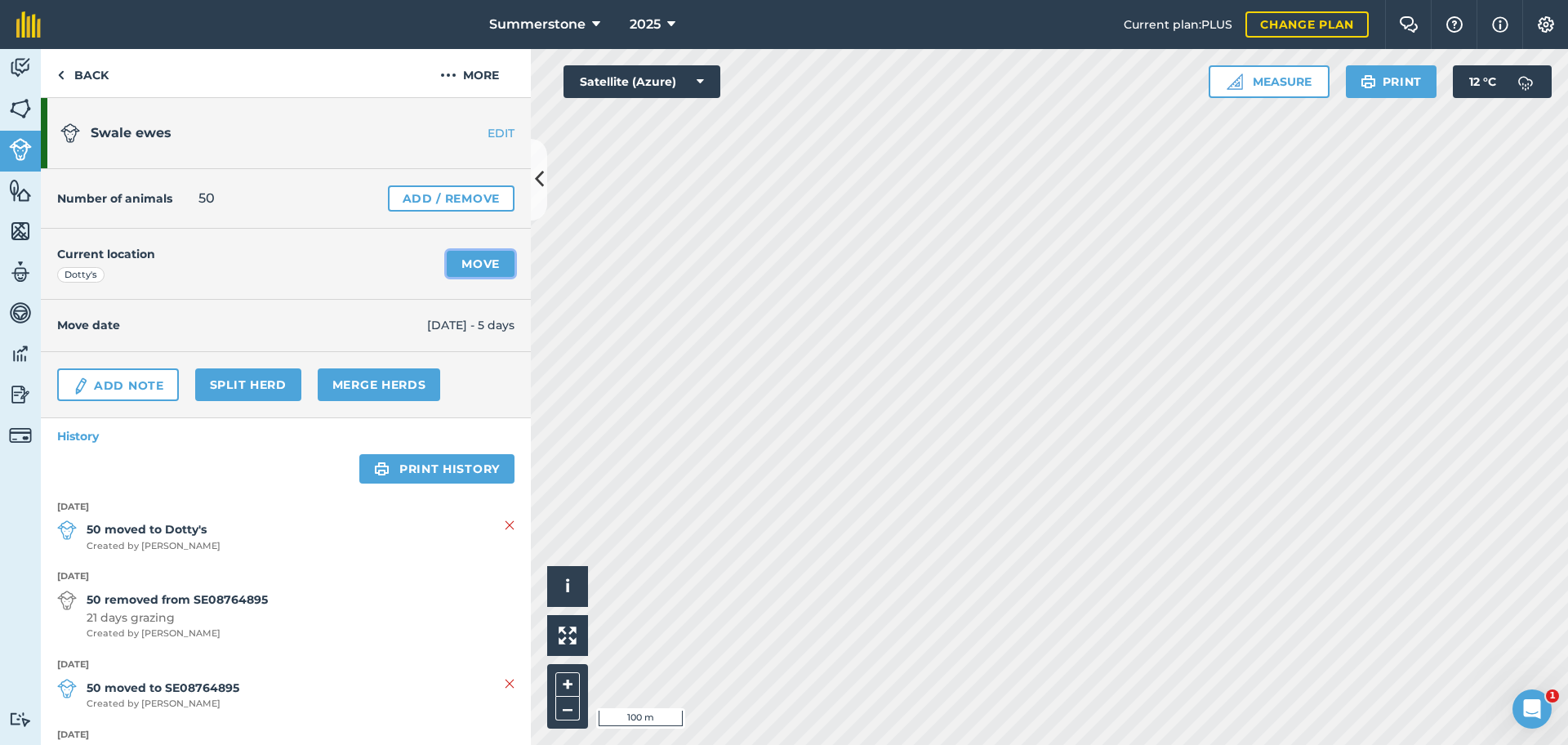
click at [476, 259] on link "Move" at bounding box center [481, 263] width 68 height 26
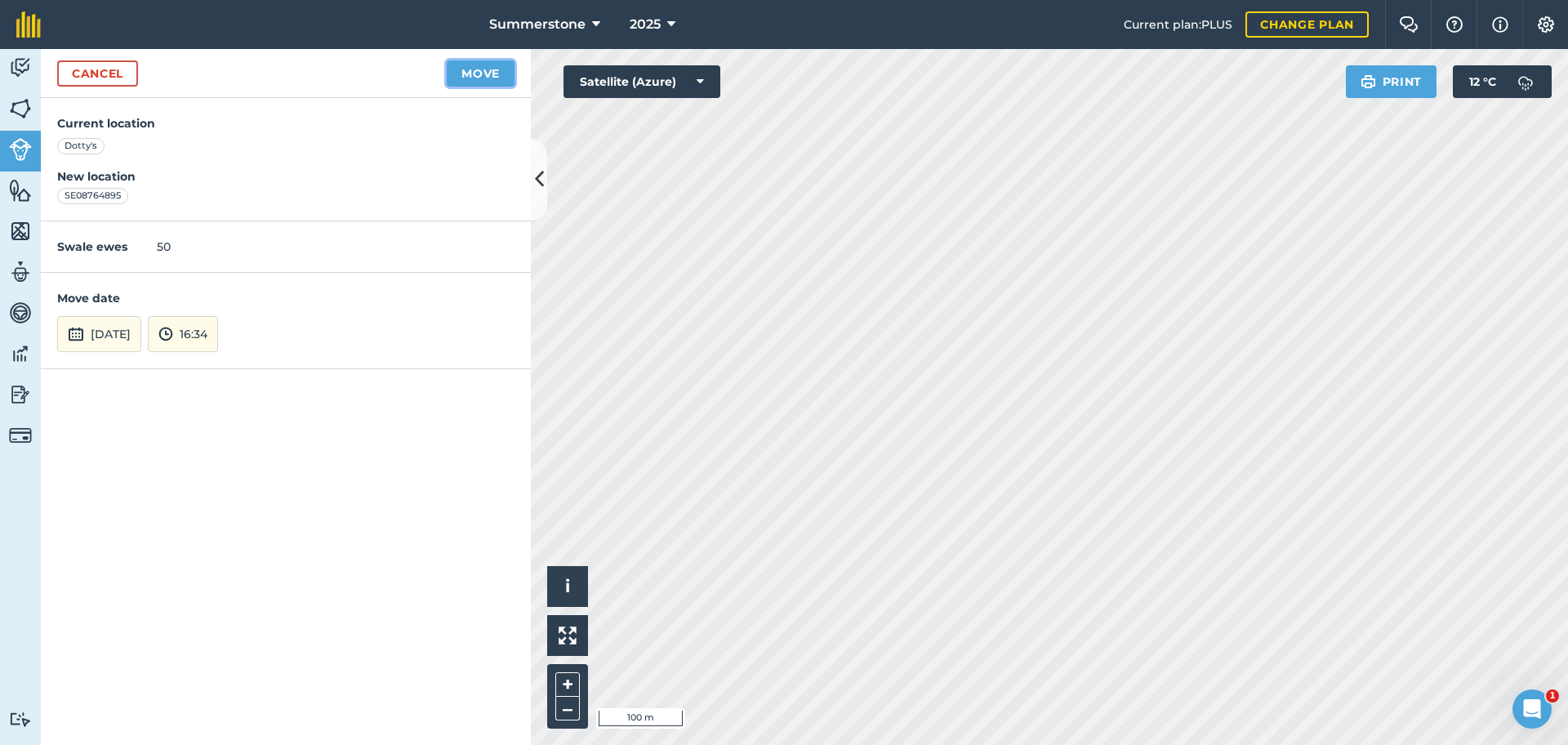
click at [485, 82] on button "Move" at bounding box center [481, 73] width 68 height 26
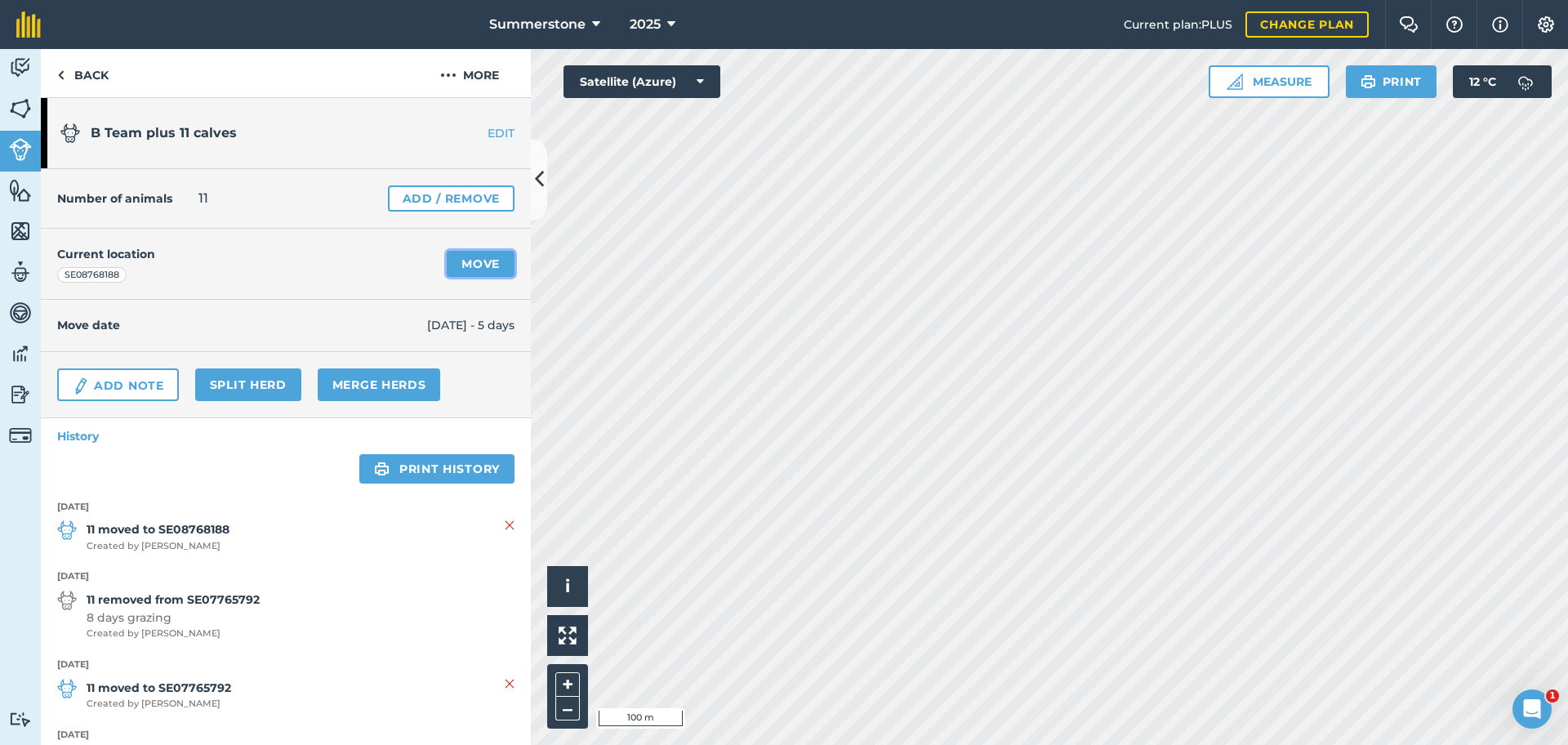
click at [462, 262] on link "Move" at bounding box center [481, 263] width 68 height 26
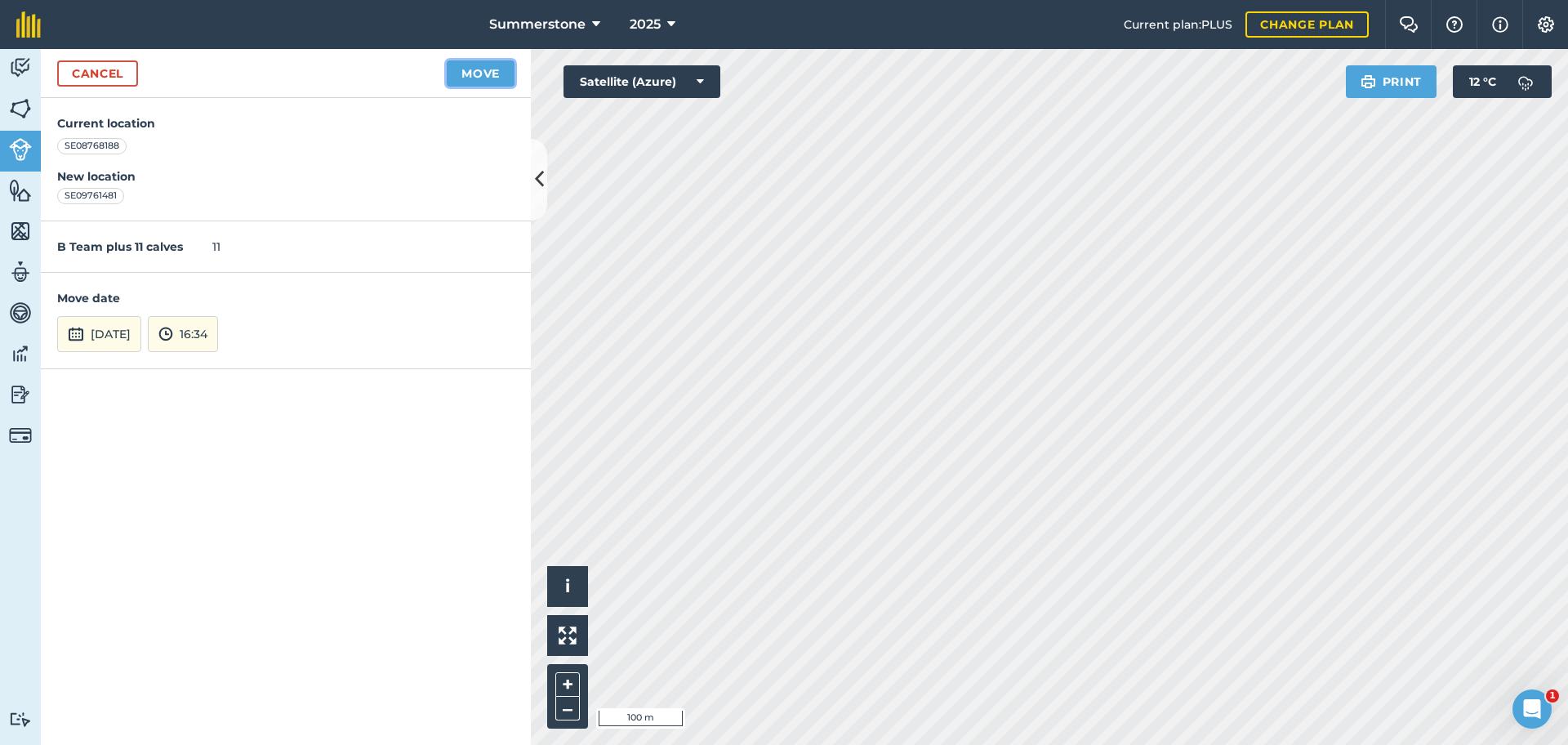
click at [476, 77] on button "Move" at bounding box center [481, 73] width 68 height 26
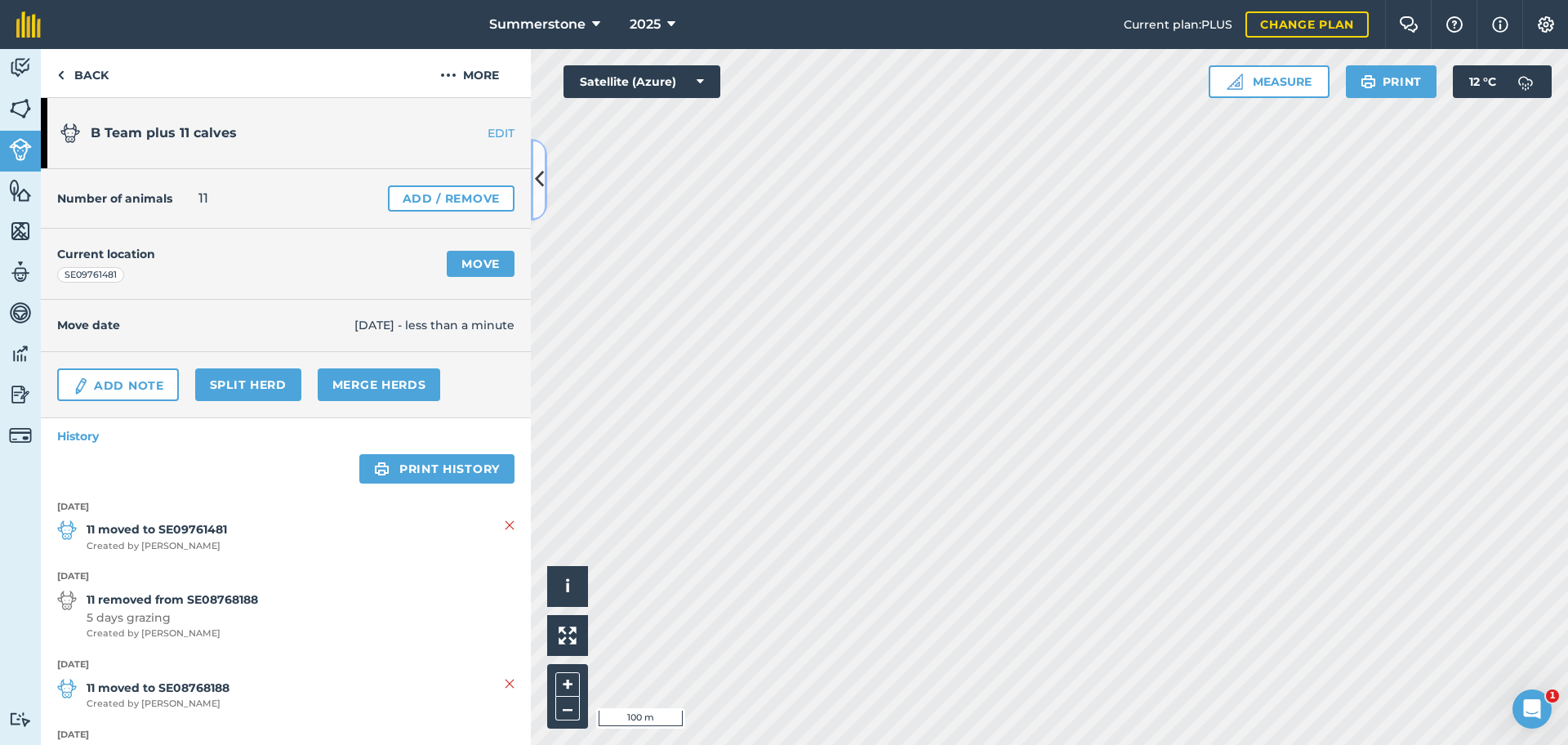
click at [539, 184] on icon at bounding box center [539, 180] width 9 height 29
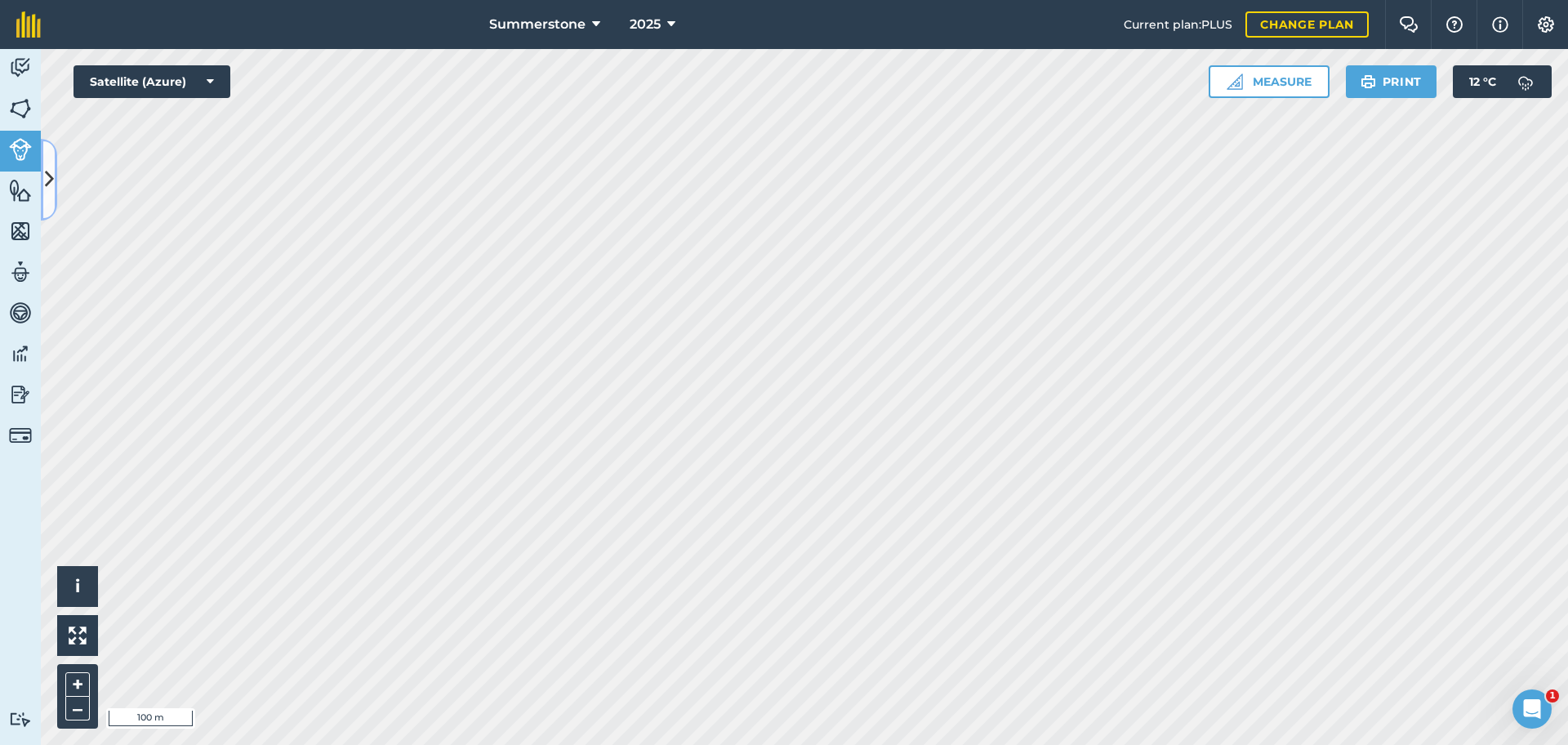
click at [48, 199] on button at bounding box center [48, 180] width 16 height 82
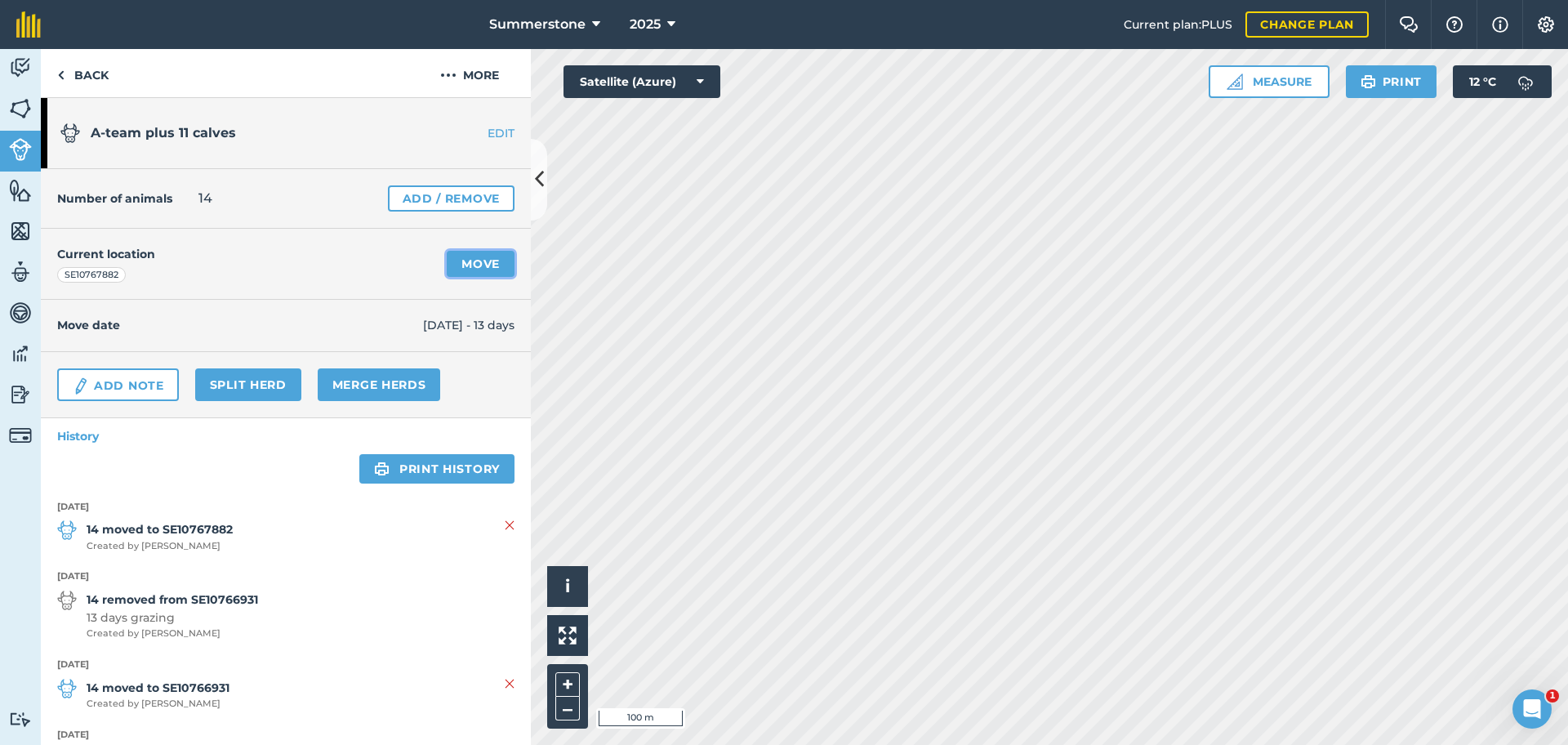
click at [486, 268] on link "Move" at bounding box center [481, 263] width 68 height 26
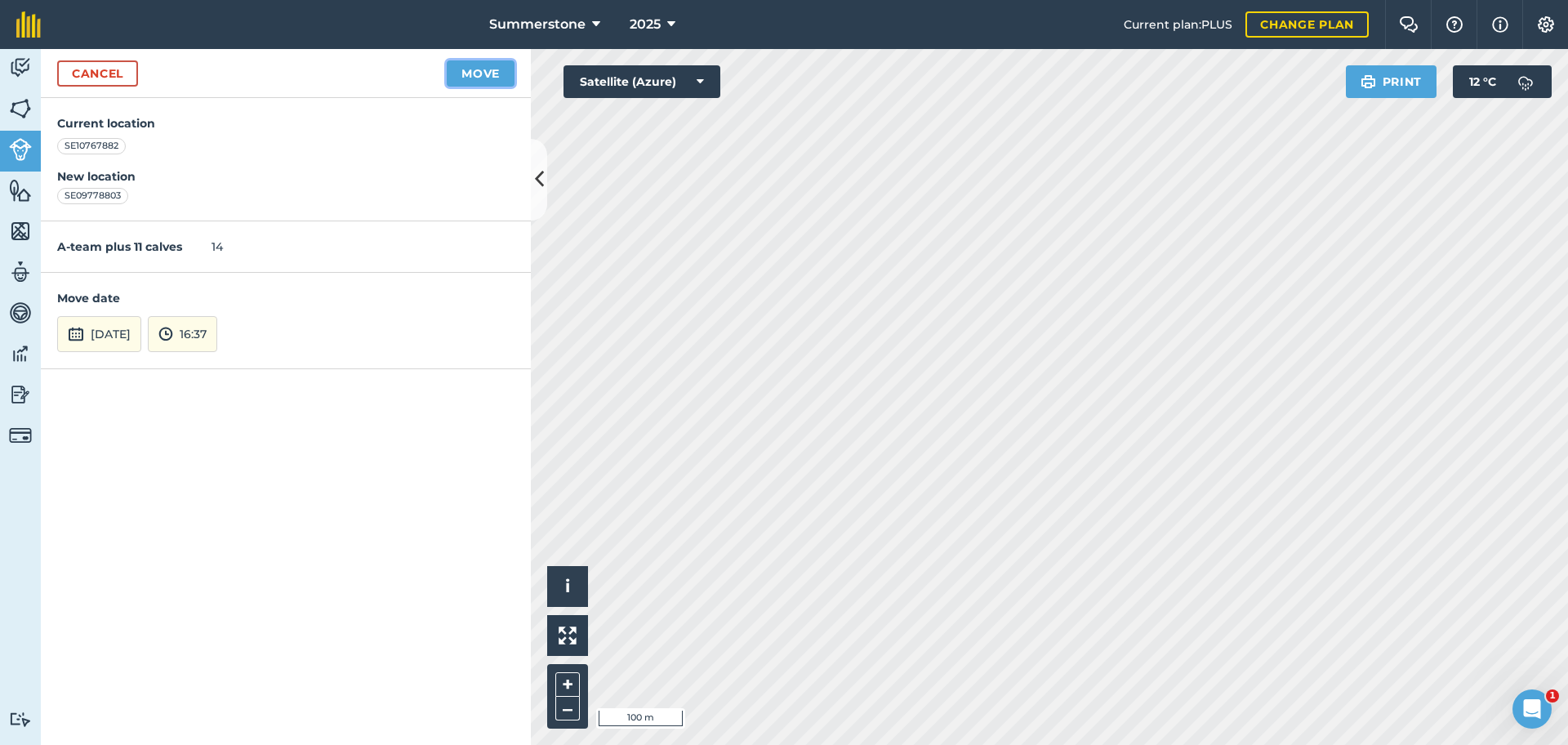
click at [485, 83] on button "Move" at bounding box center [481, 73] width 68 height 26
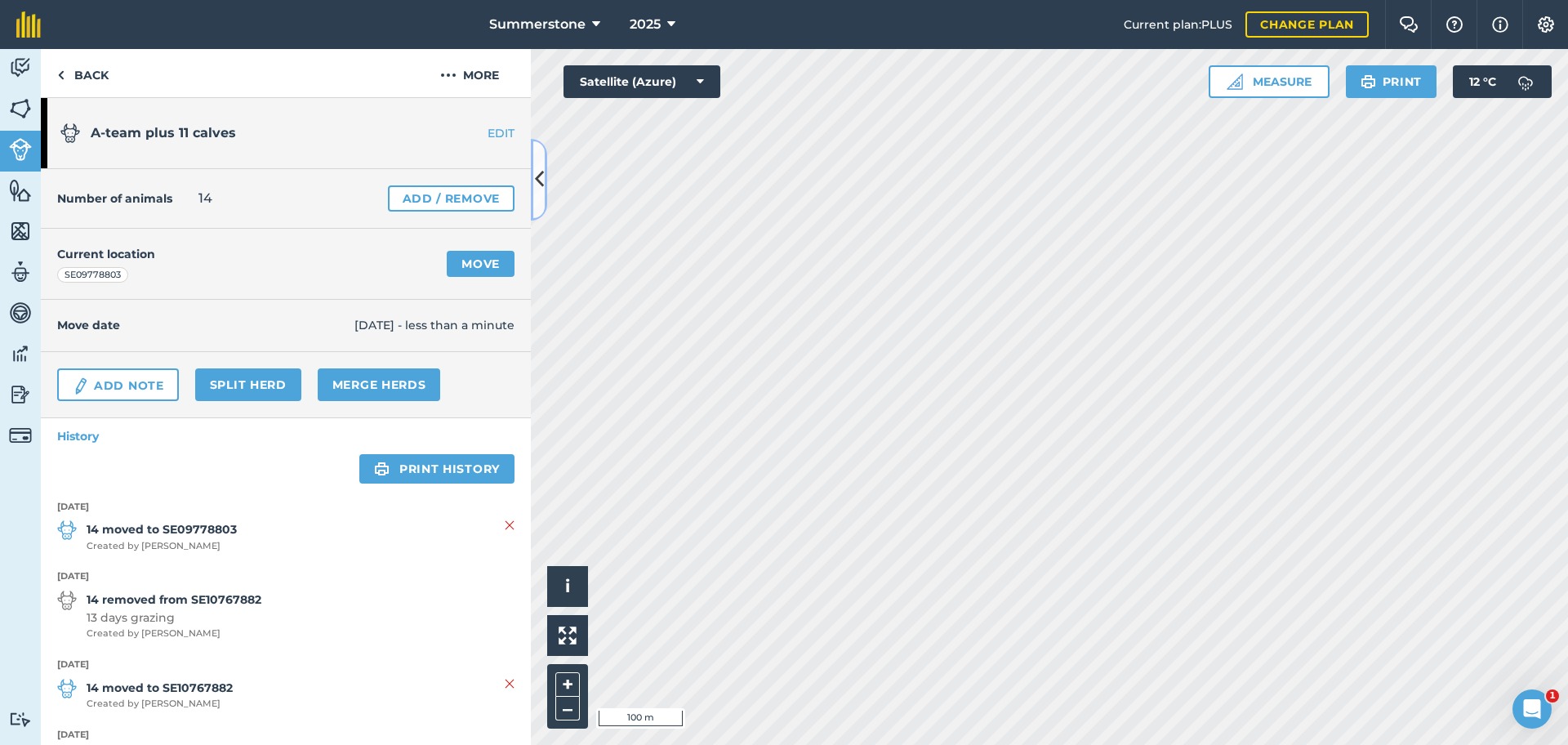
click at [539, 182] on icon at bounding box center [539, 180] width 9 height 29
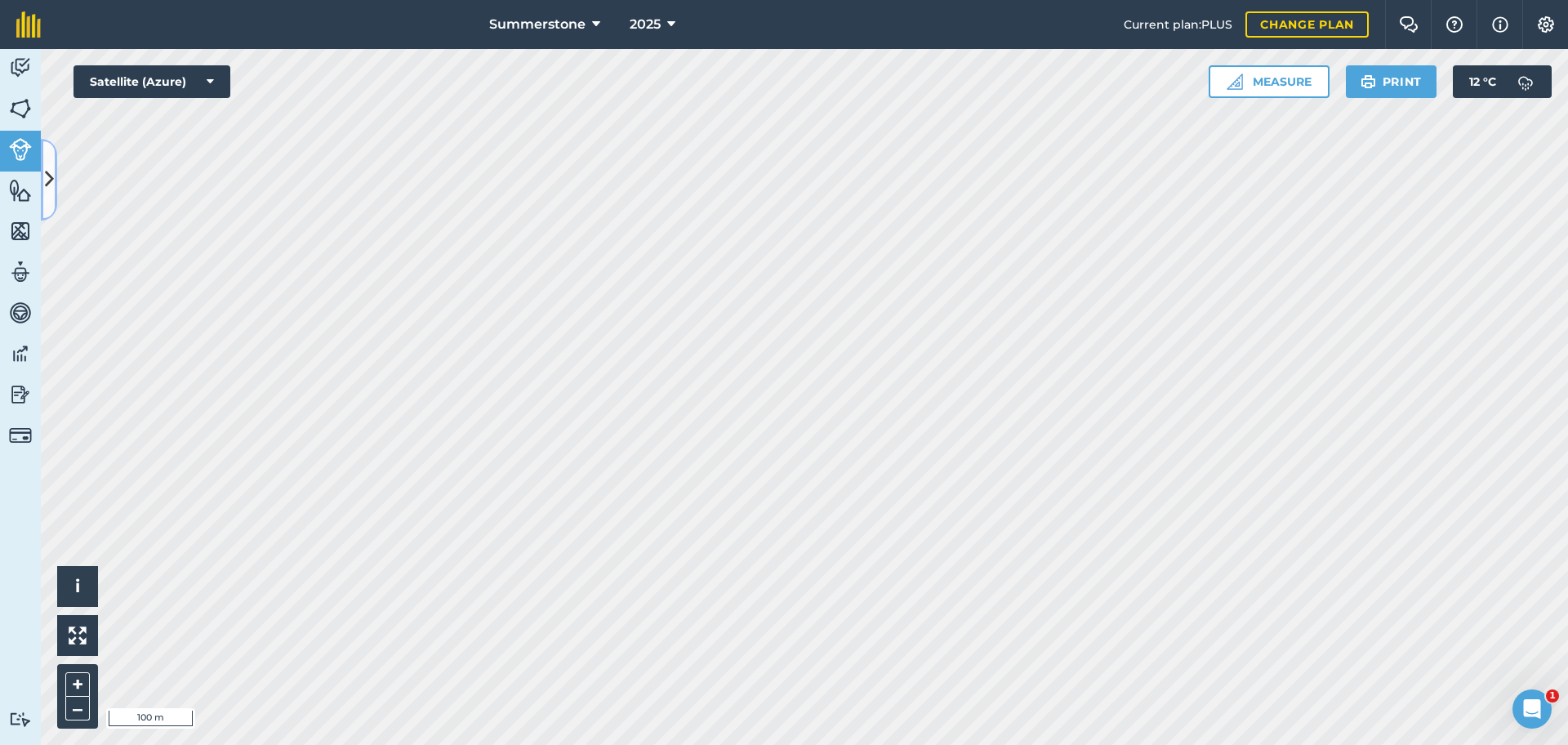
click at [50, 195] on button at bounding box center [48, 180] width 16 height 82
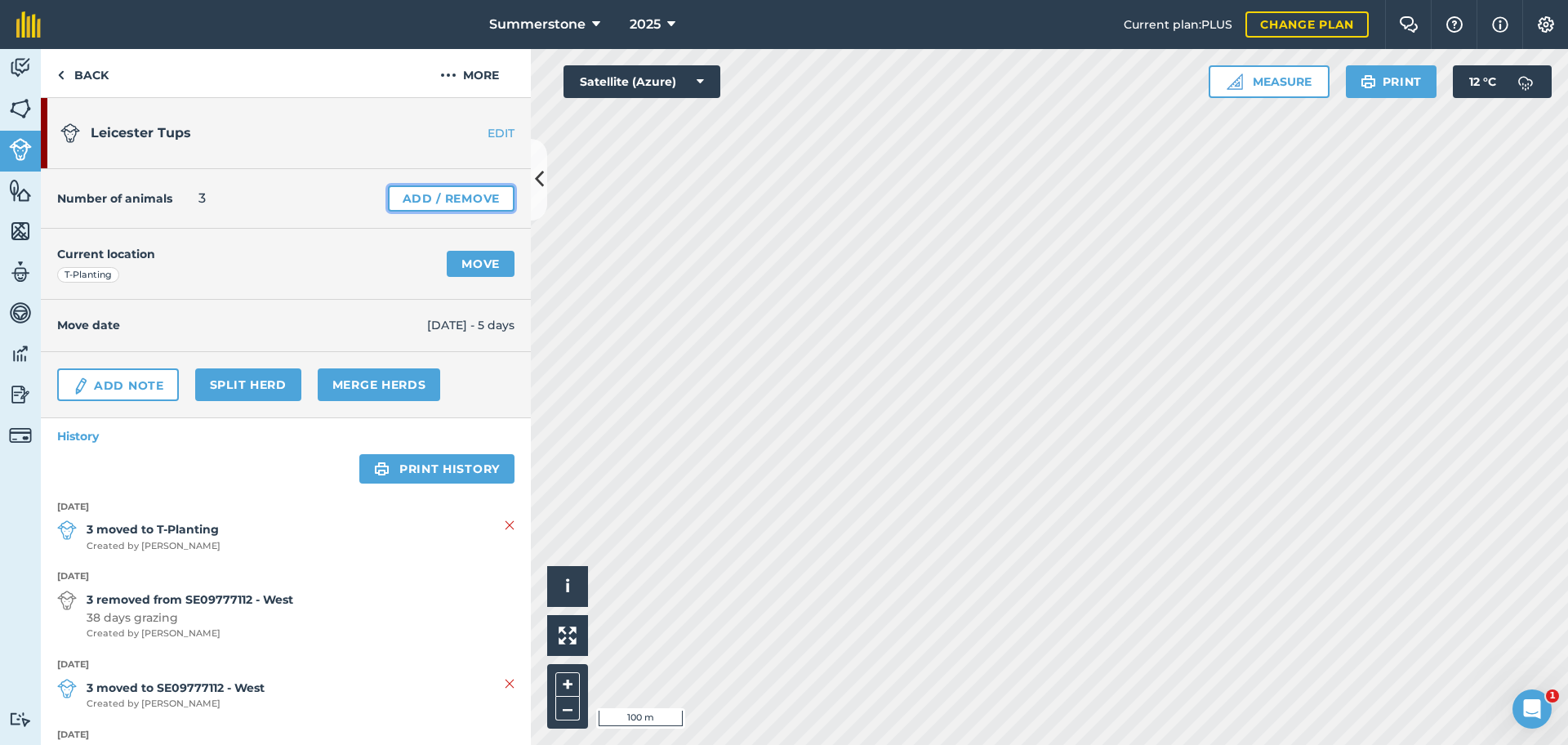
click at [451, 203] on link "Add / Remove" at bounding box center [451, 198] width 127 height 26
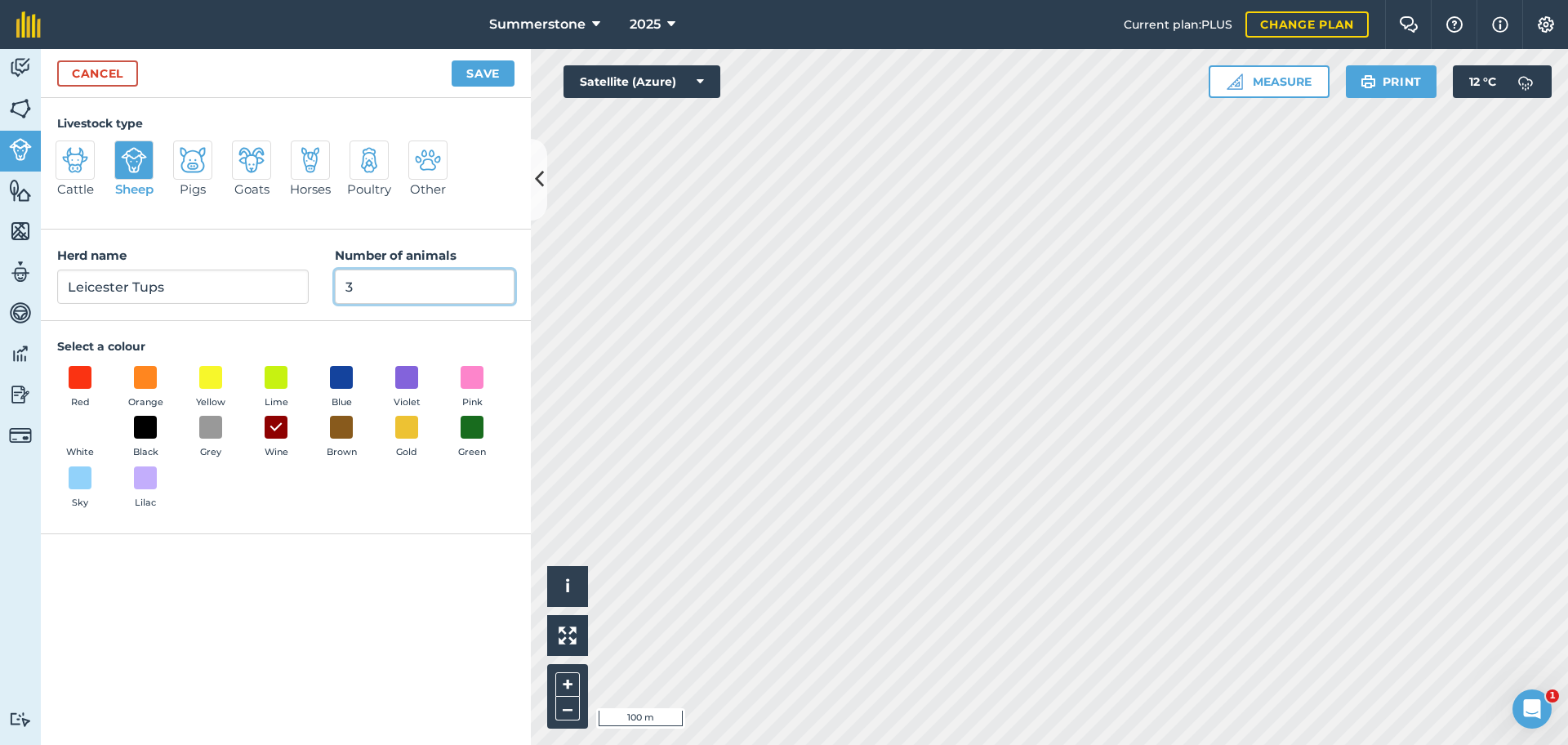
click at [386, 302] on input "3" at bounding box center [425, 286] width 180 height 34
type input "6"
click at [472, 78] on button "Save" at bounding box center [483, 73] width 63 height 26
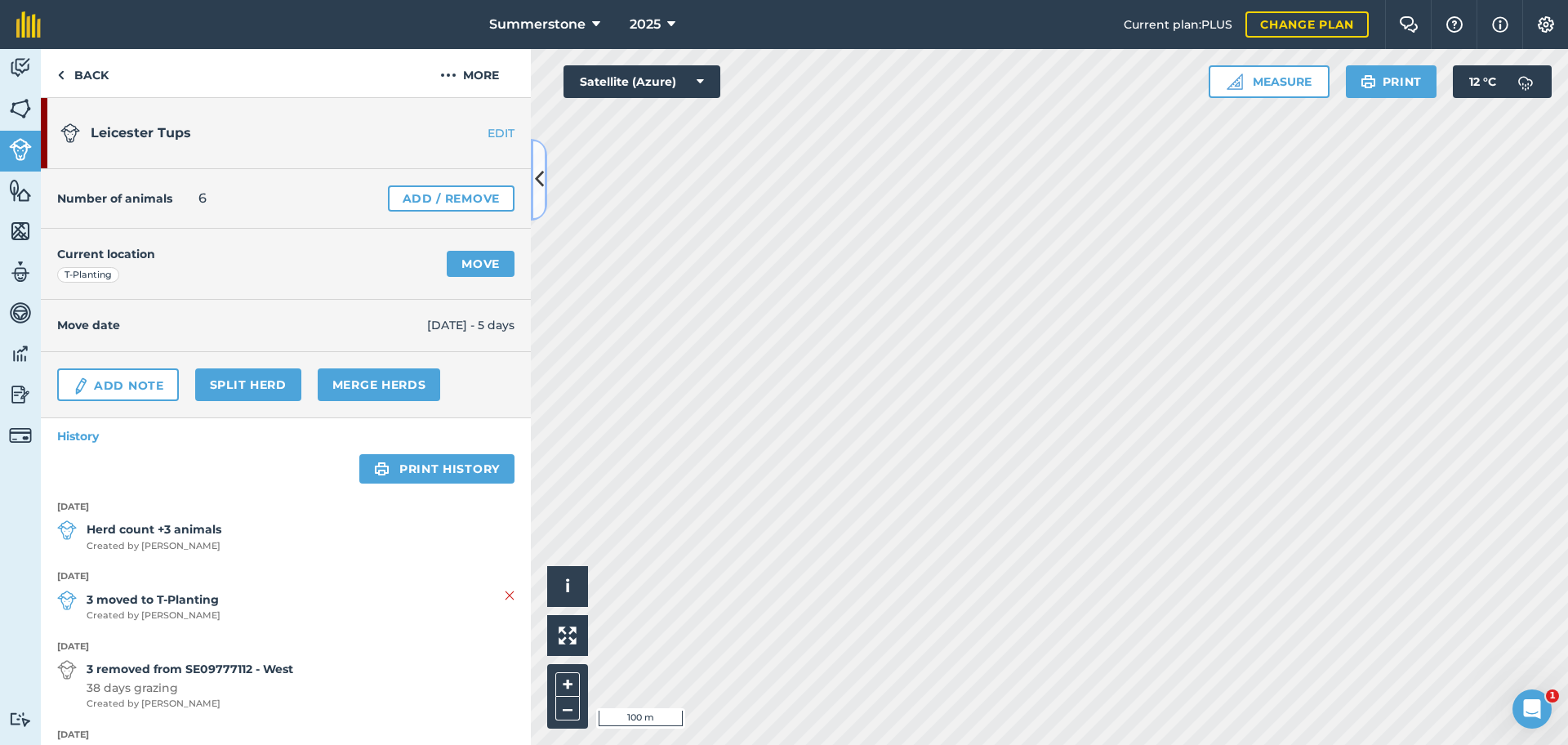
click at [539, 171] on icon at bounding box center [539, 180] width 9 height 29
